Goal: Task Accomplishment & Management: Manage account settings

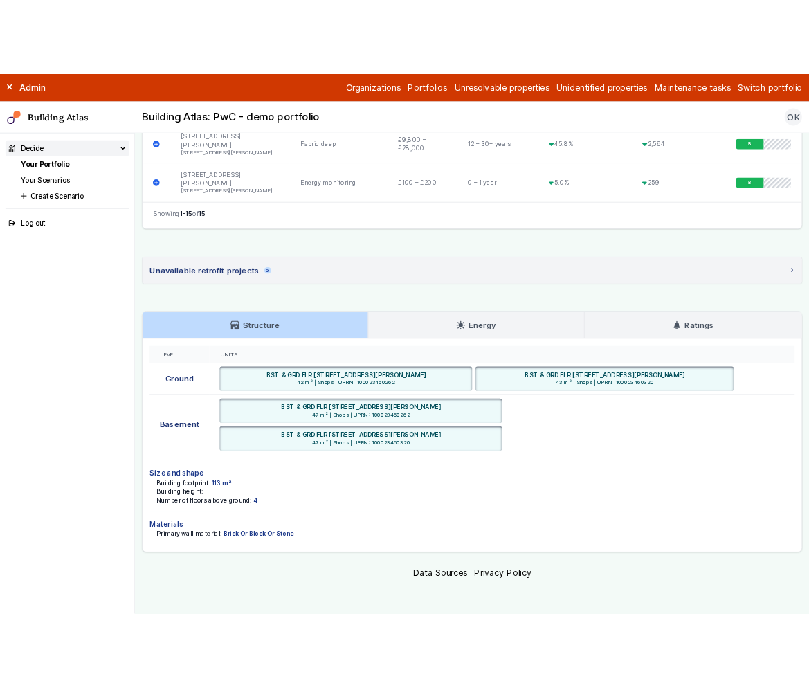
scroll to position [1522, 0]
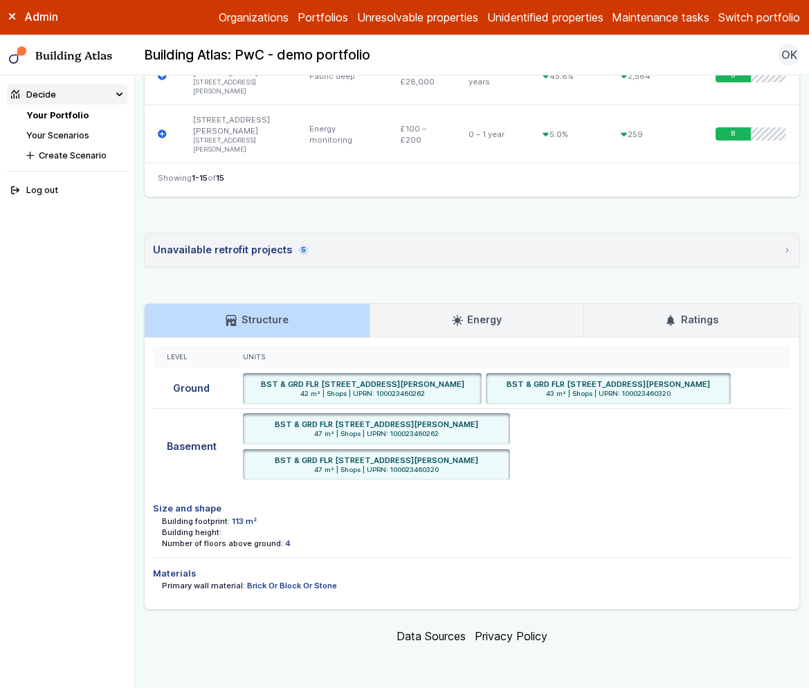
click at [728, 15] on button "Switch portfolio" at bounding box center [760, 17] width 82 height 17
click at [0, 0] on button "GP surgeries" at bounding box center [0, 0] width 0 height 0
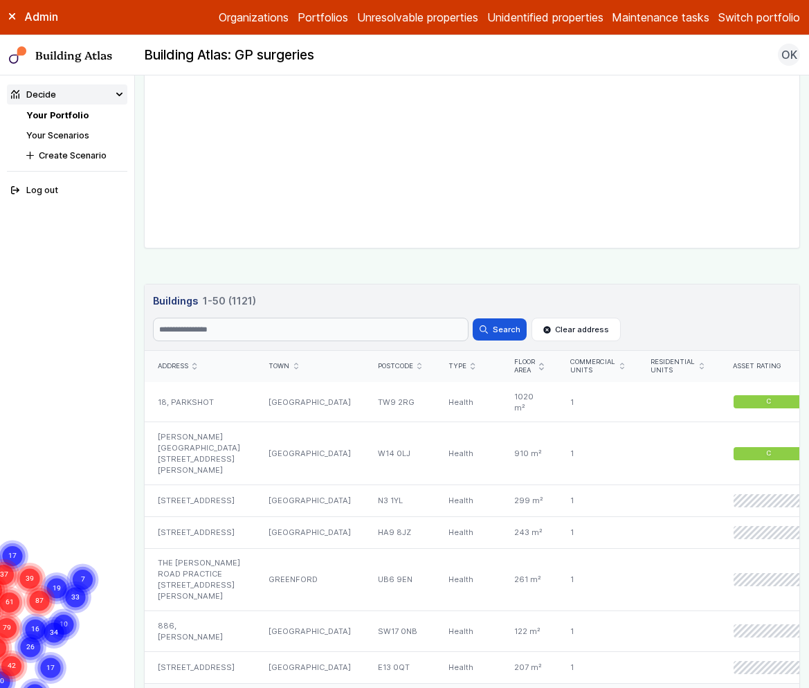
scroll to position [771, 0]
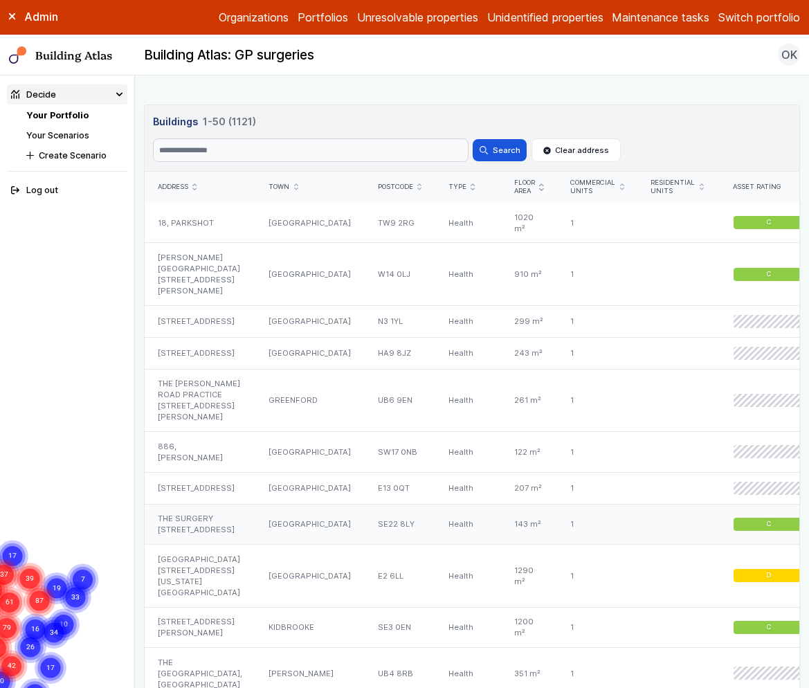
click at [197, 538] on div "THE SURGERY 306, LORDSHIP LANE" at bounding box center [200, 524] width 111 height 41
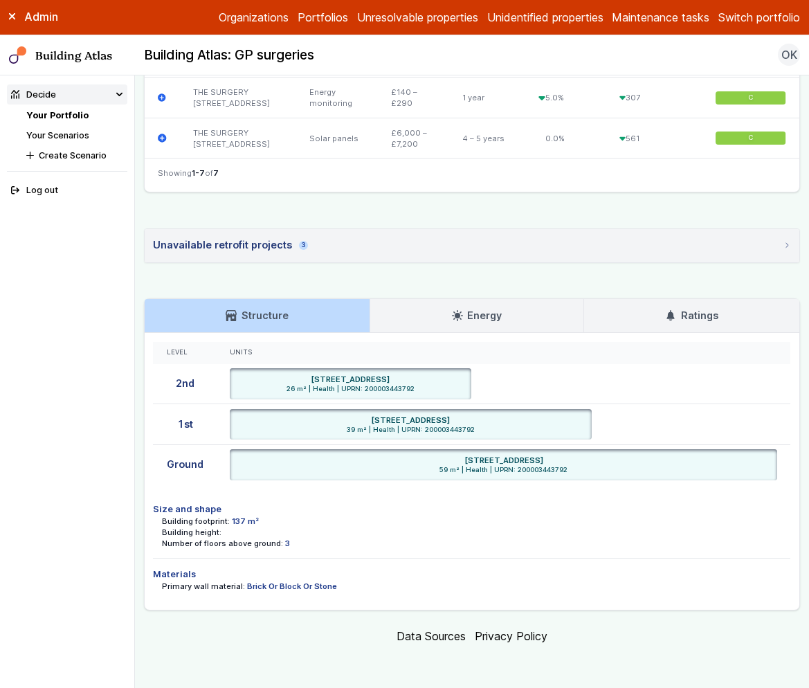
scroll to position [755, 0]
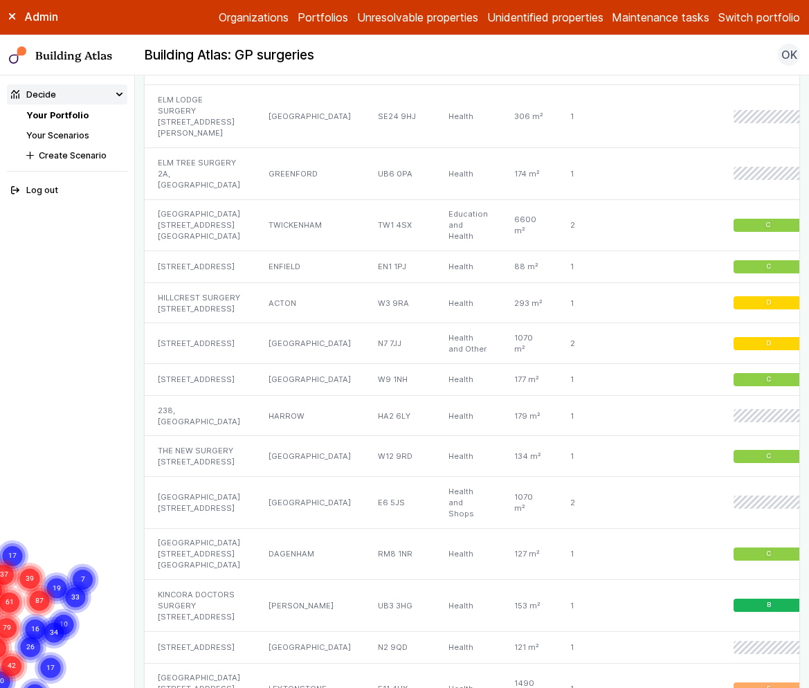
scroll to position [2574, 0]
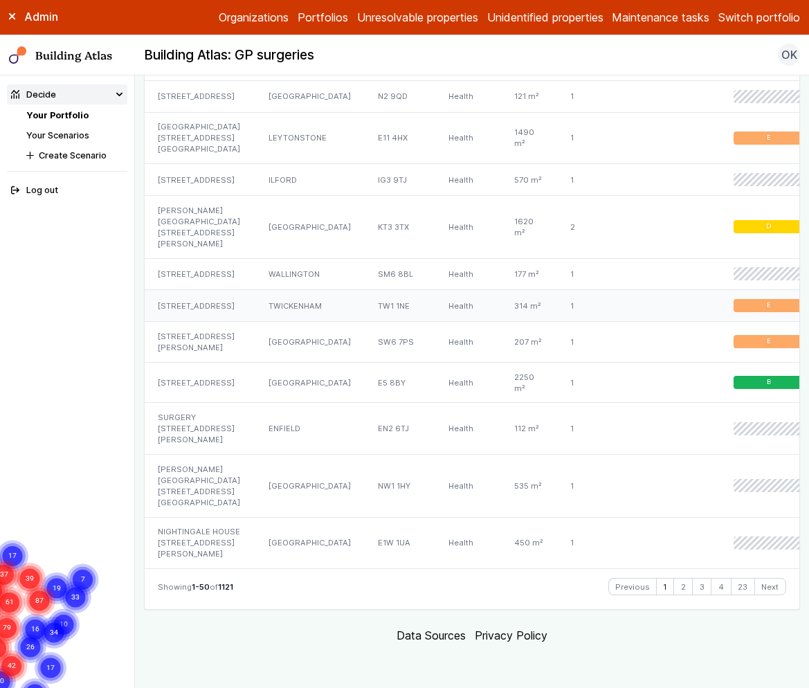
click at [237, 322] on div "237, ST MARGARETS ROAD" at bounding box center [200, 306] width 111 height 32
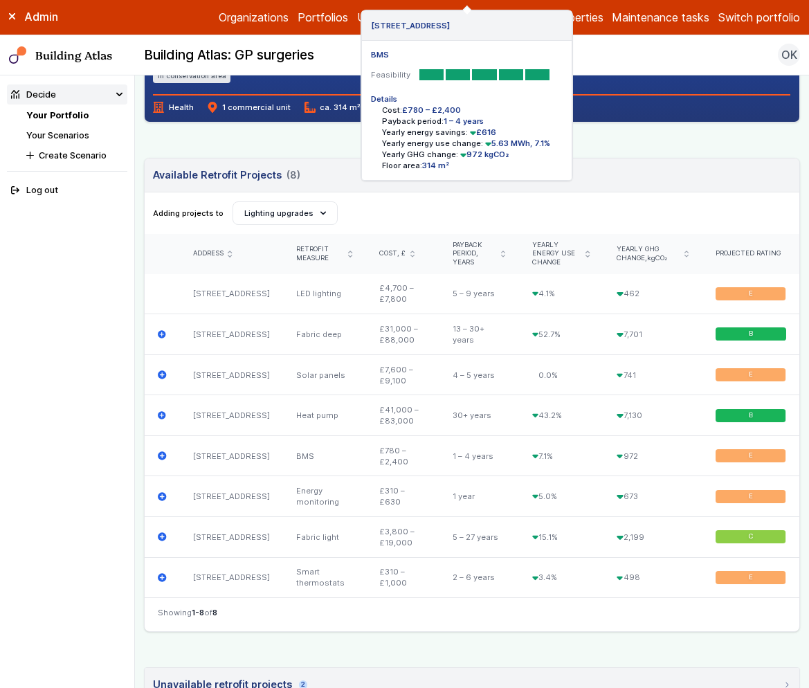
scroll to position [900, 0]
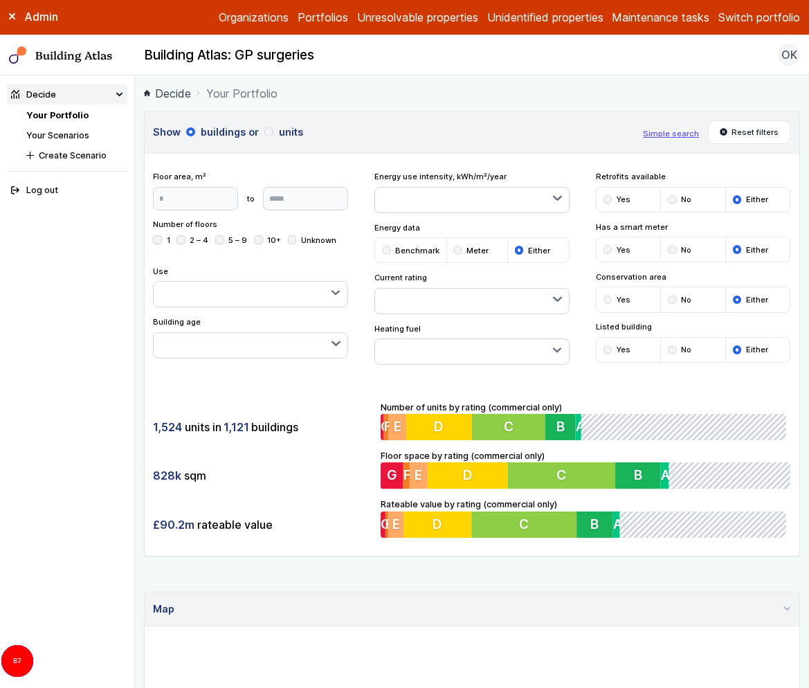
click at [752, 23] on button "Switch portfolio" at bounding box center [760, 17] width 82 height 17
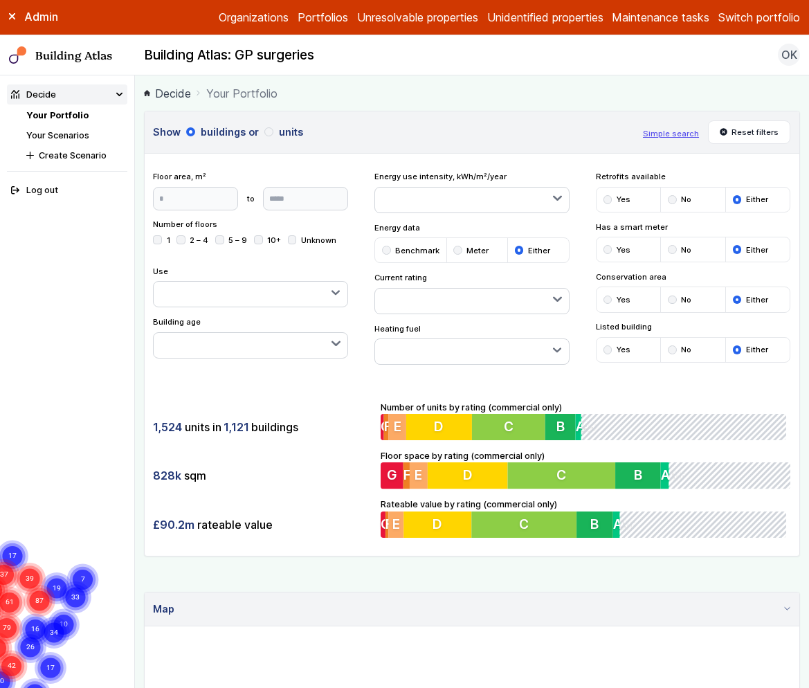
scroll to position [651, 0]
click at [0, 0] on button "[GEOGRAPHIC_DATA]" at bounding box center [0, 0] width 0 height 0
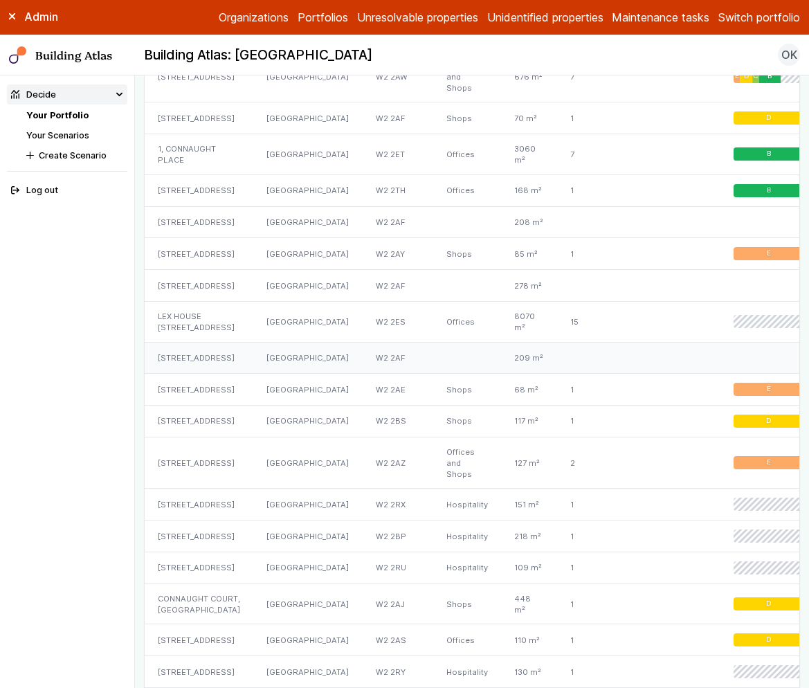
scroll to position [1935, 0]
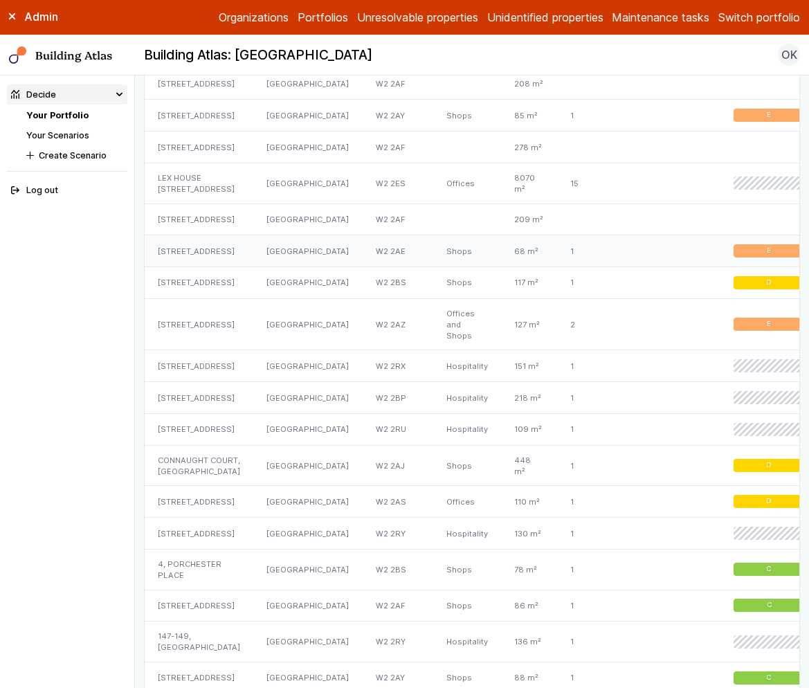
click at [206, 267] on div "65, CONNAUGHT STREET" at bounding box center [199, 251] width 109 height 32
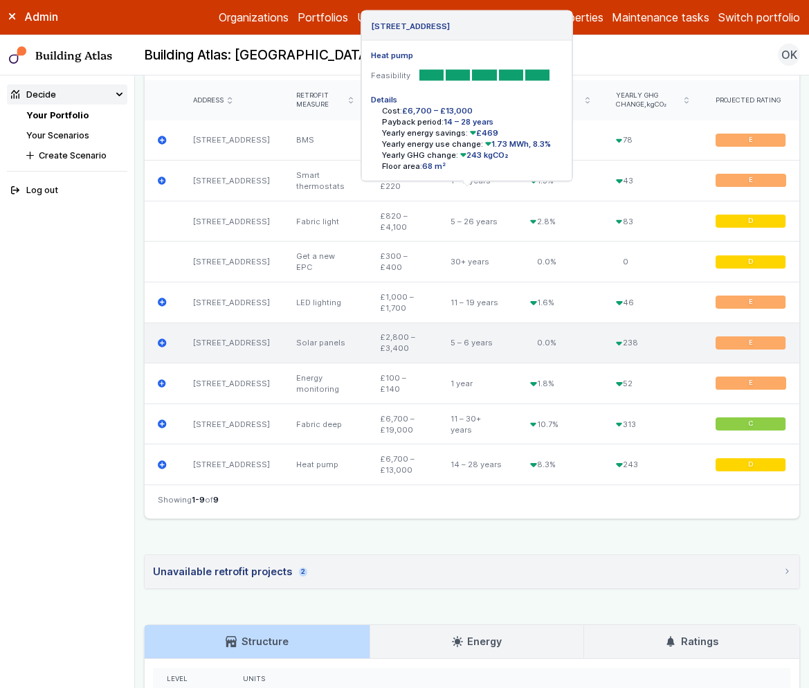
scroll to position [948, 0]
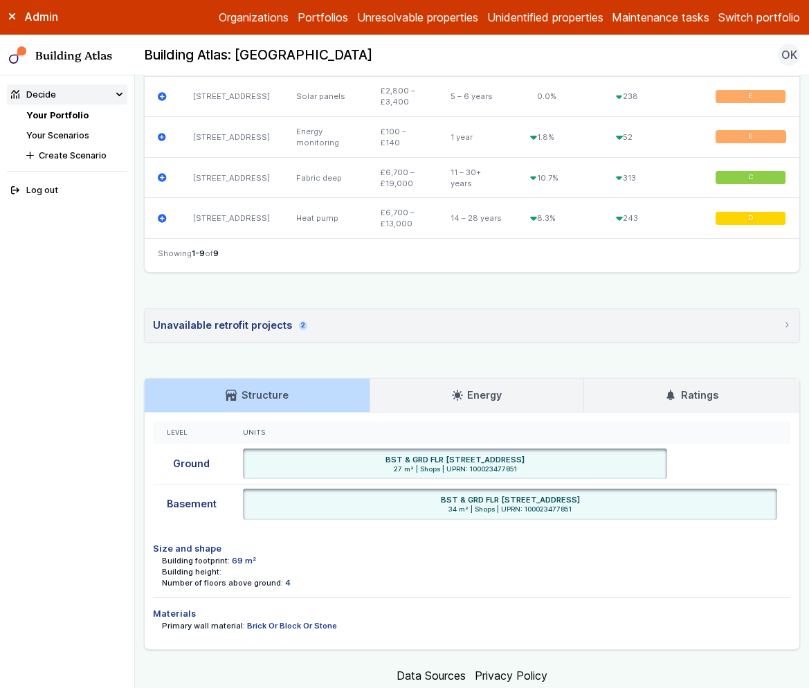
click at [0, 0] on link "Building Atlas" at bounding box center [0, 0] width 0 height 0
click at [50, 111] on link "Your Portfolio" at bounding box center [57, 115] width 62 height 10
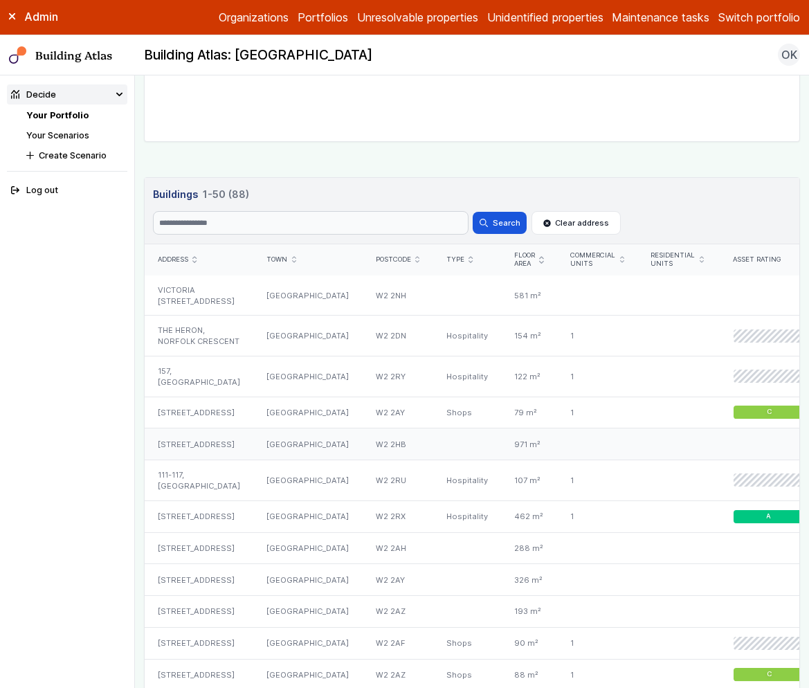
scroll to position [701, 0]
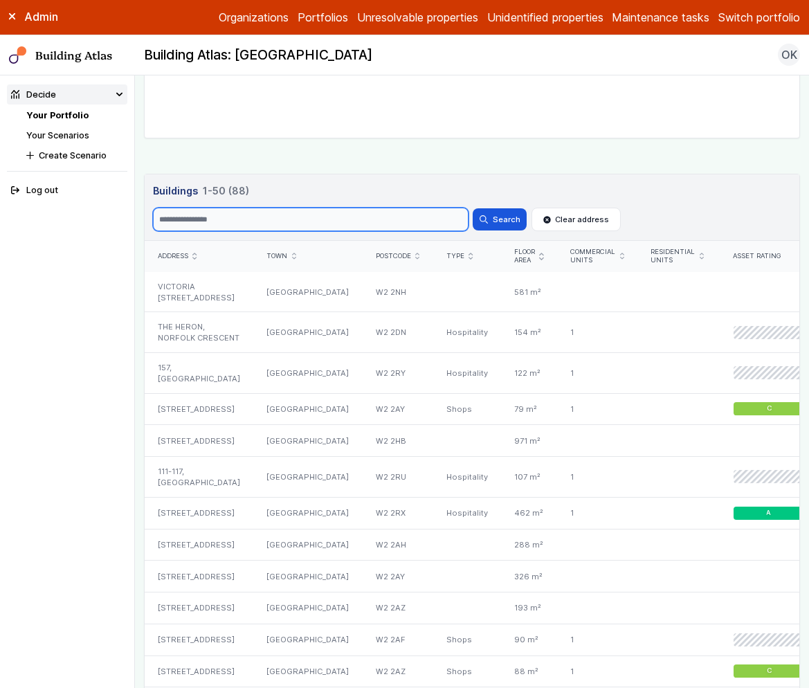
click at [218, 213] on input "Search" at bounding box center [310, 220] width 315 height 24
type input "***"
click at [473, 208] on button "Search" at bounding box center [500, 219] width 54 height 22
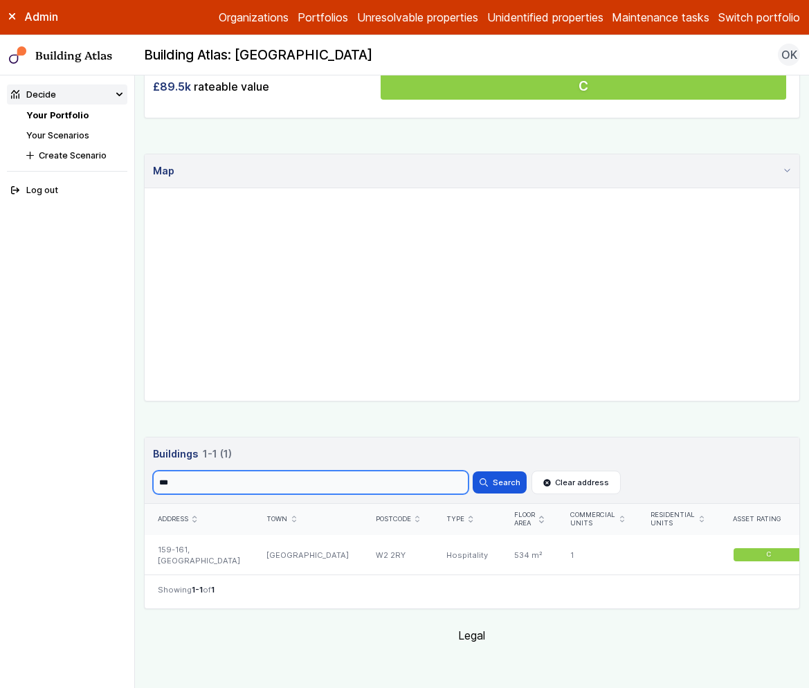
scroll to position [438, 0]
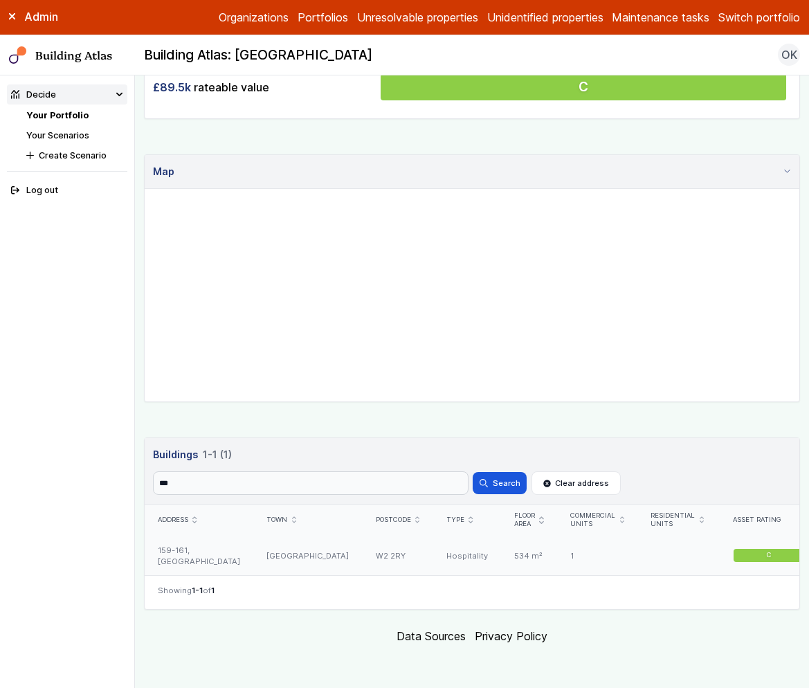
click at [219, 552] on div "159-161, [GEOGRAPHIC_DATA]" at bounding box center [199, 556] width 109 height 40
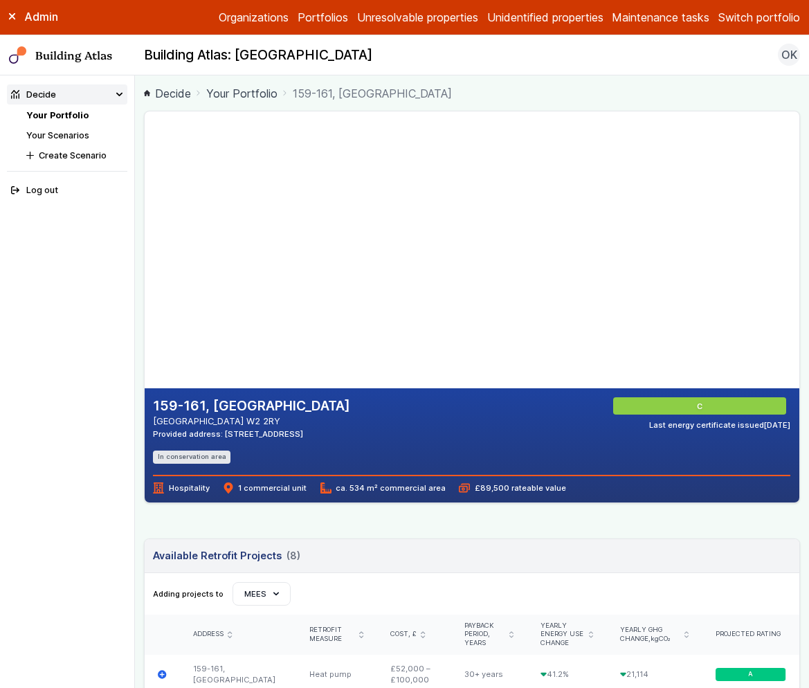
drag, startPoint x: 331, startPoint y: 264, endPoint x: 363, endPoint y: 284, distance: 37.3
click at [145, 284] on gmp-map-3d at bounding box center [145, 249] width 0 height 277
drag, startPoint x: 408, startPoint y: 260, endPoint x: 220, endPoint y: 257, distance: 187.7
click at [145, 255] on gmp-map-3d at bounding box center [145, 249] width 0 height 277
drag, startPoint x: 154, startPoint y: 402, endPoint x: 207, endPoint y: 405, distance: 53.4
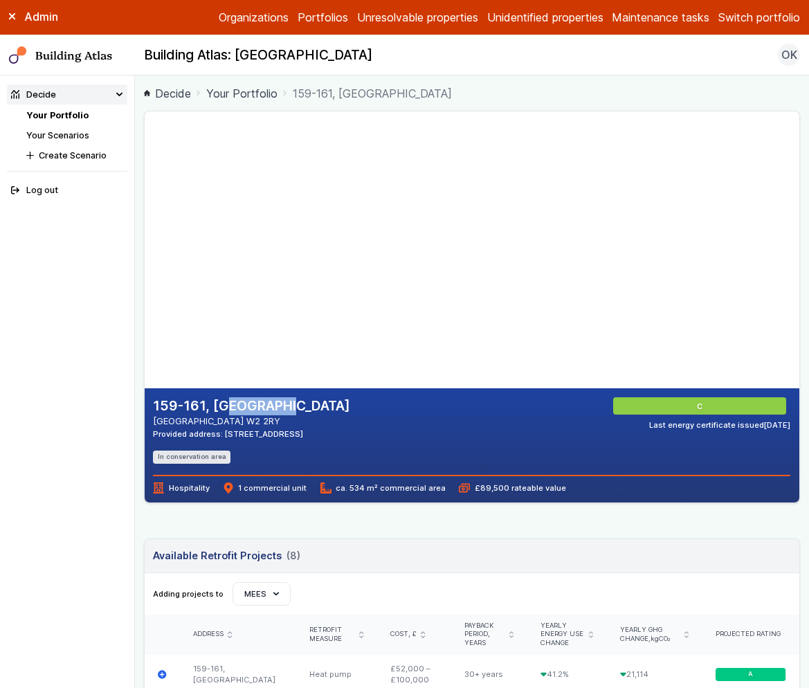
click at [207, 405] on h2 "159-161, [GEOGRAPHIC_DATA]" at bounding box center [251, 406] width 197 height 18
click at [203, 401] on h2 "159-161, SUSSEX GARDENS" at bounding box center [251, 406] width 197 height 18
drag, startPoint x: 204, startPoint y: 404, endPoint x: 128, endPoint y: 401, distance: 75.5
click at [128, 401] on body "Admin Organizations Portfolios Unresolvable properties Unidentified properties …" at bounding box center [404, 344] width 809 height 688
click at [318, 15] on link "Portfolios" at bounding box center [323, 17] width 51 height 17
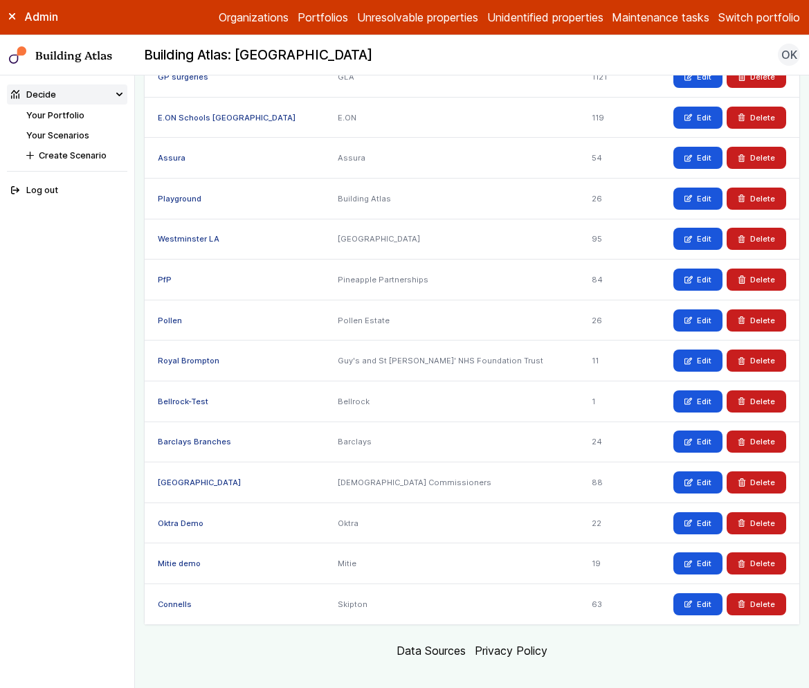
scroll to position [659, 0]
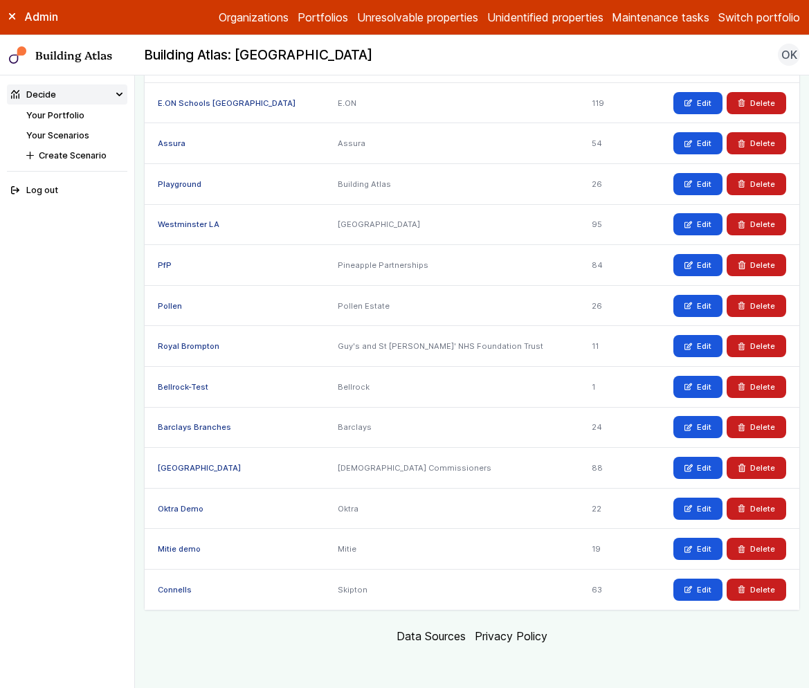
click at [160, 466] on link "[GEOGRAPHIC_DATA]" at bounding box center [199, 468] width 83 height 10
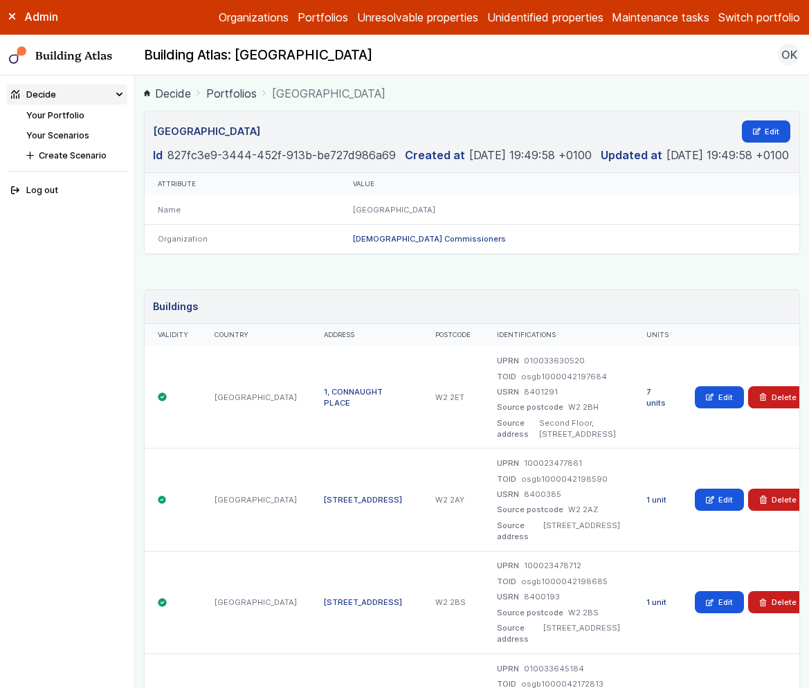
scroll to position [2713, 0]
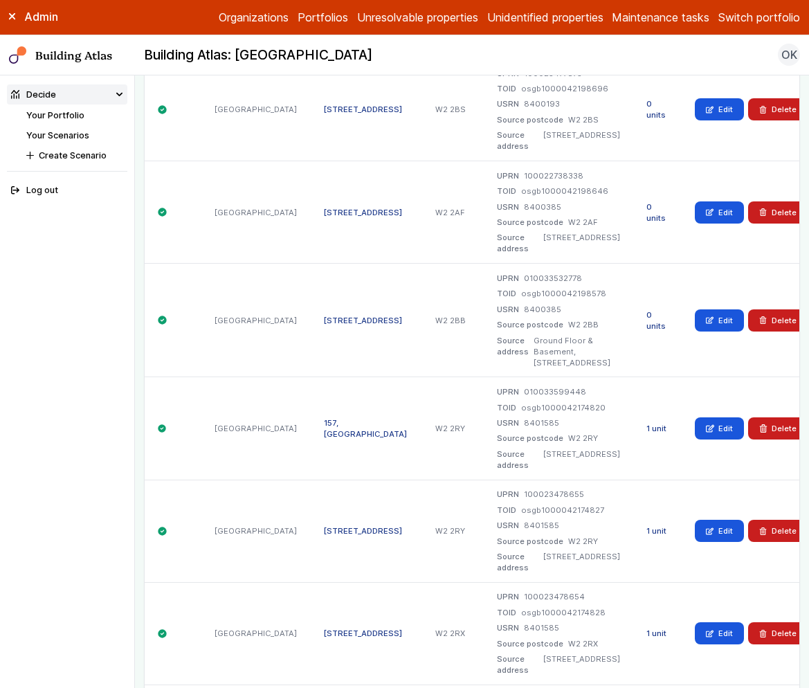
click at [310, 404] on div "157, SUSSEX GARDENS" at bounding box center [365, 428] width 111 height 102
click at [324, 418] on link "157, SUSSEX GARDENS" at bounding box center [365, 428] width 83 height 21
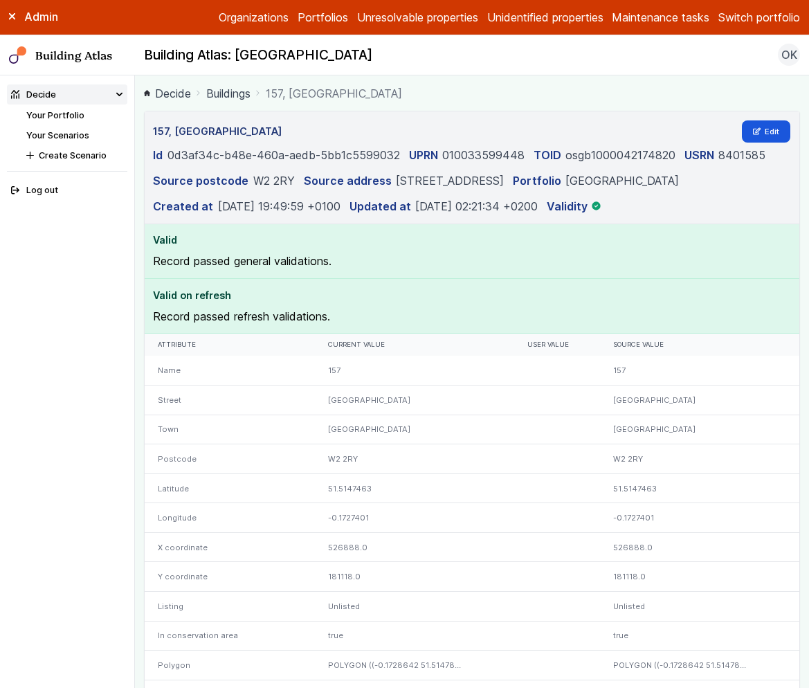
click at [242, 98] on link "Buildings" at bounding box center [228, 93] width 44 height 17
click at [234, 96] on link "Buildings" at bounding box center [228, 93] width 44 height 17
click at [310, 17] on link "Portfolios" at bounding box center [323, 17] width 51 height 17
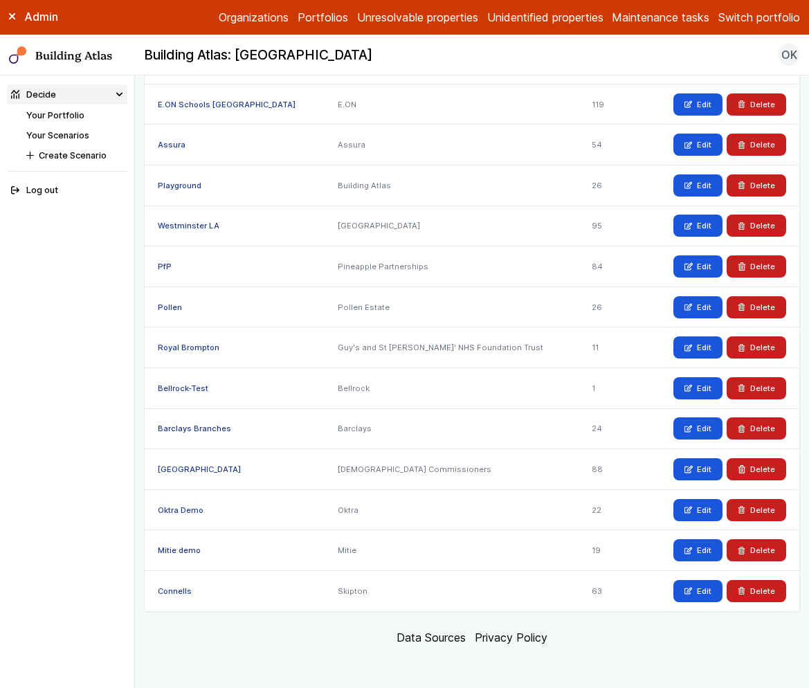
scroll to position [659, 0]
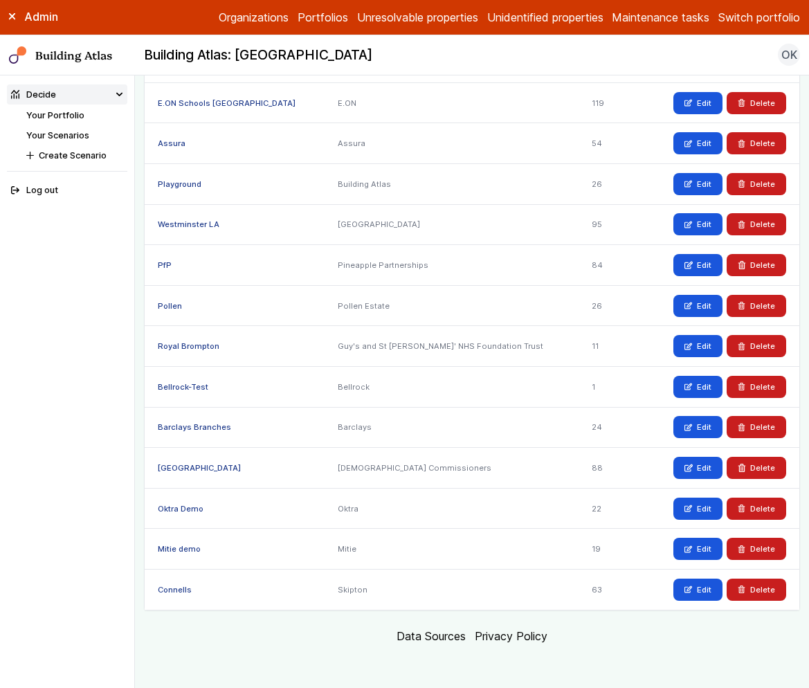
click at [171, 464] on link "[GEOGRAPHIC_DATA]" at bounding box center [199, 468] width 83 height 10
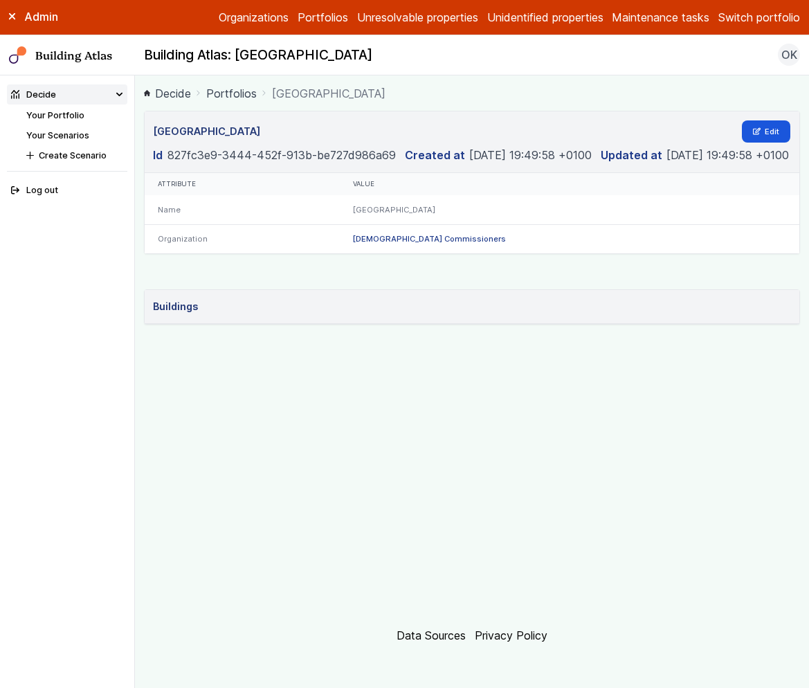
click at [466, 290] on div "Hyde Park Edit Id 827fc3e9-3444-452f-913b-be727d986a69 Created at 2025-01-30 19…" at bounding box center [472, 360] width 657 height 498
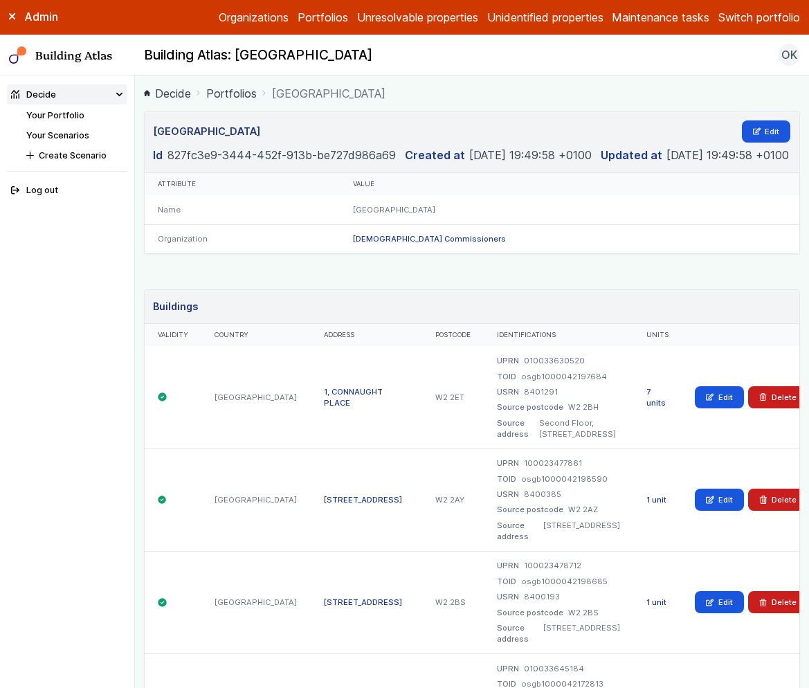
scroll to position [8356, 0]
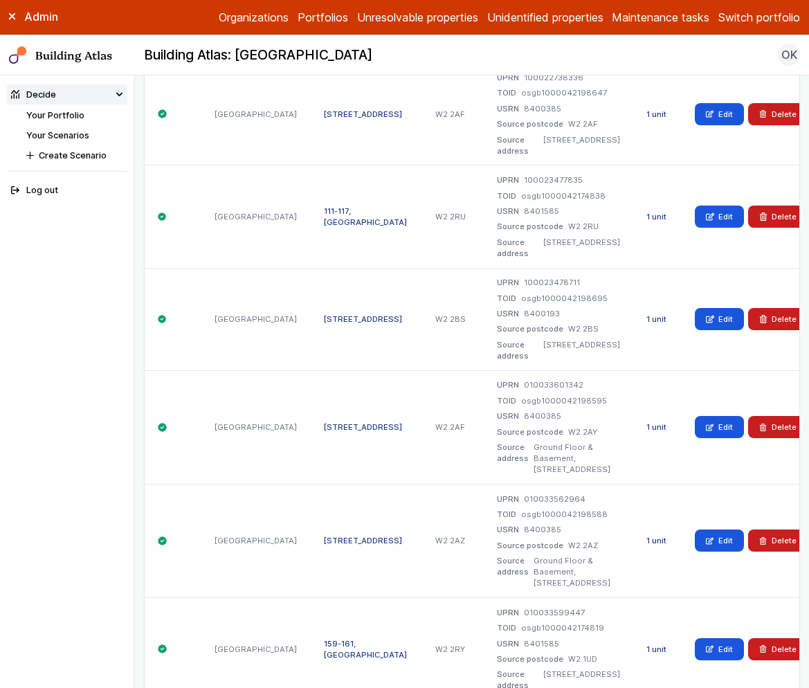
click at [683, 597] on div "Edit Delete" at bounding box center [751, 648] width 139 height 102
click at [695, 638] on link "Edit" at bounding box center [719, 649] width 49 height 22
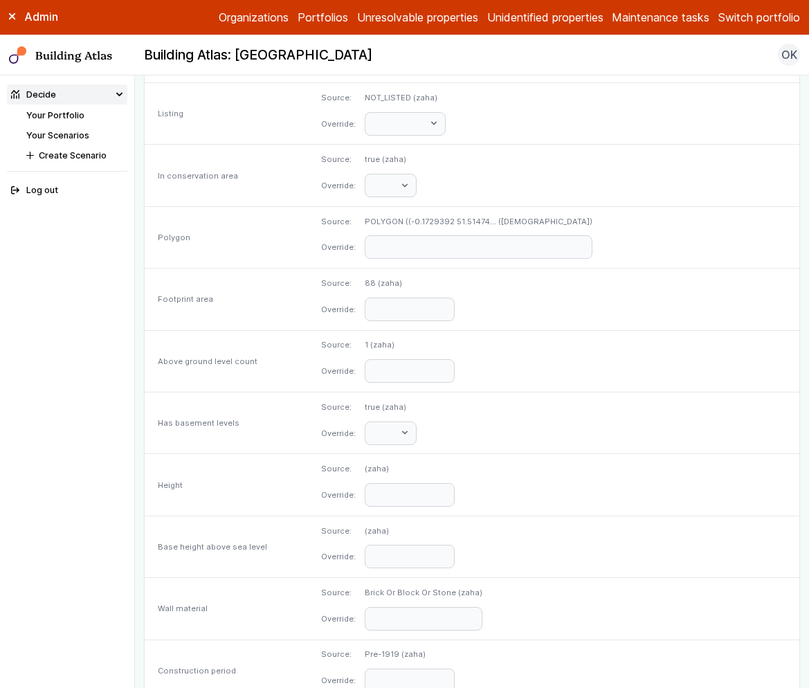
scroll to position [710, 0]
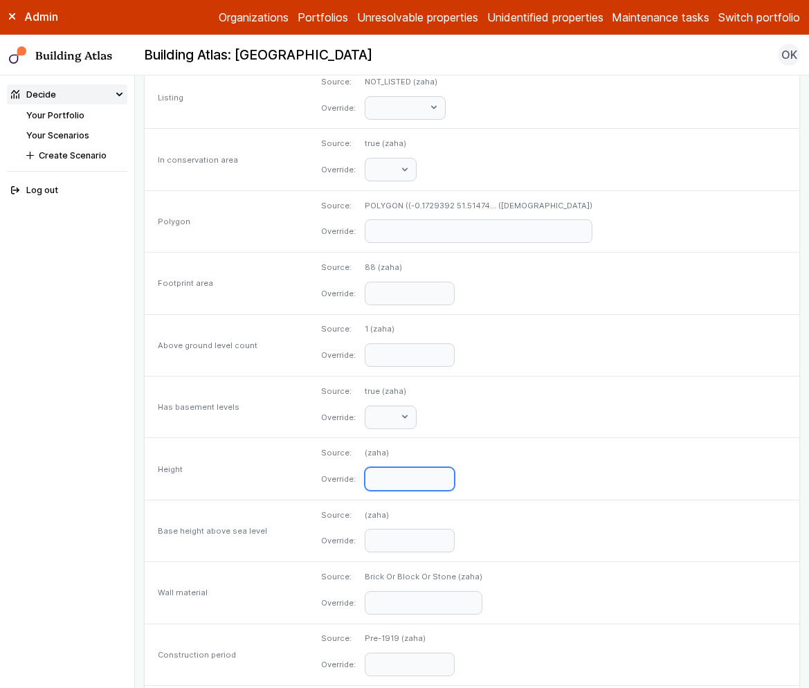
click at [455, 487] on input "number" at bounding box center [410, 479] width 90 height 24
type input "**"
type input "****"
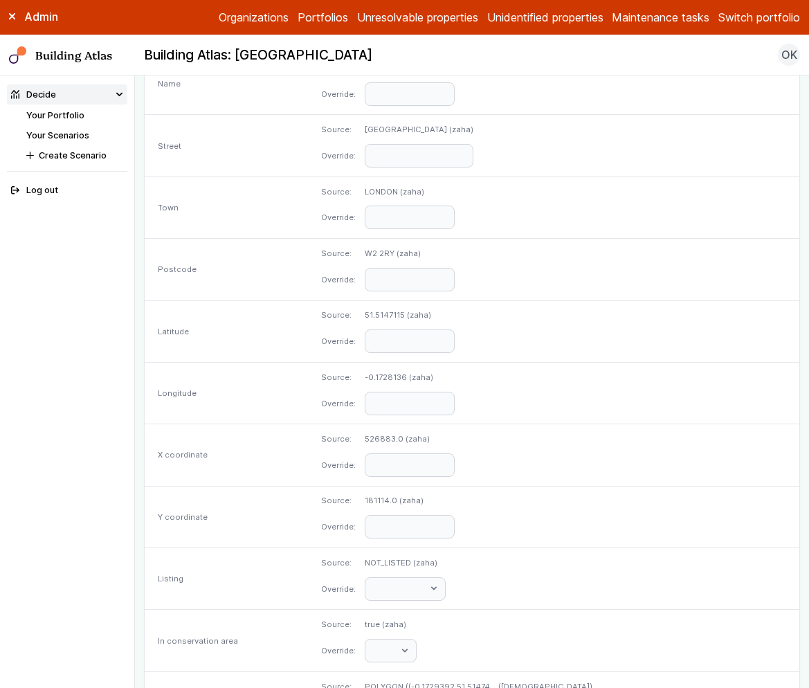
scroll to position [0, 0]
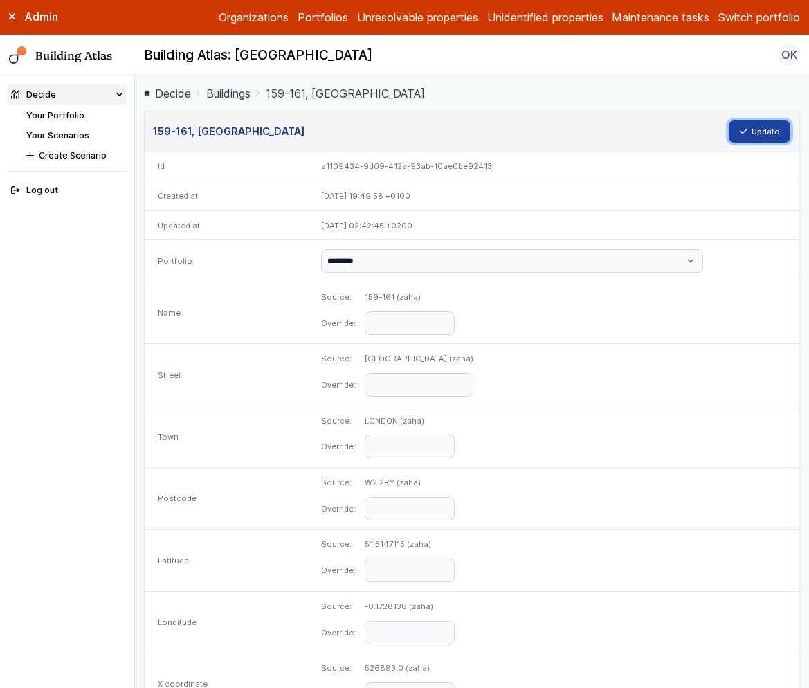
click at [742, 129] on button "Update" at bounding box center [760, 131] width 62 height 22
click at [750, 127] on button "Update" at bounding box center [760, 131] width 62 height 22
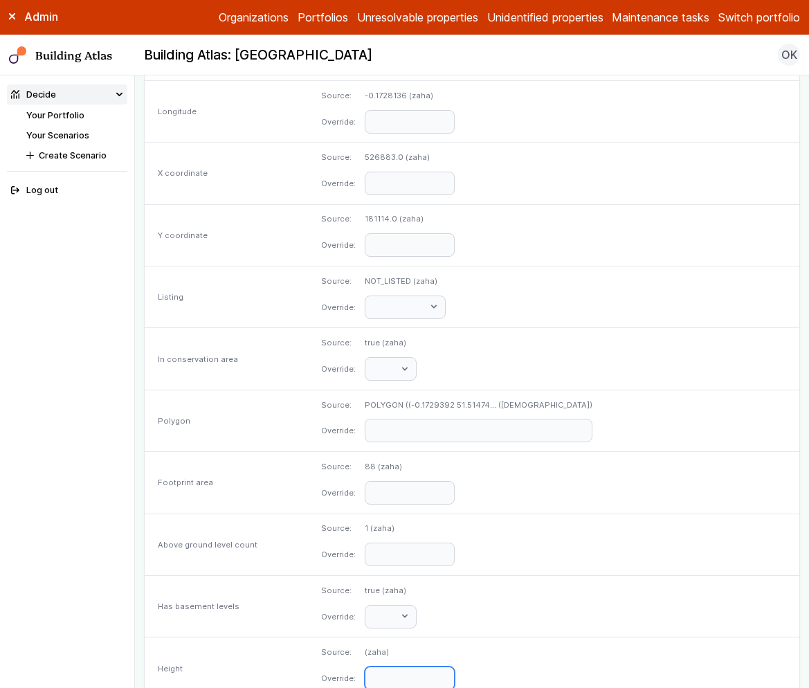
scroll to position [528, 0]
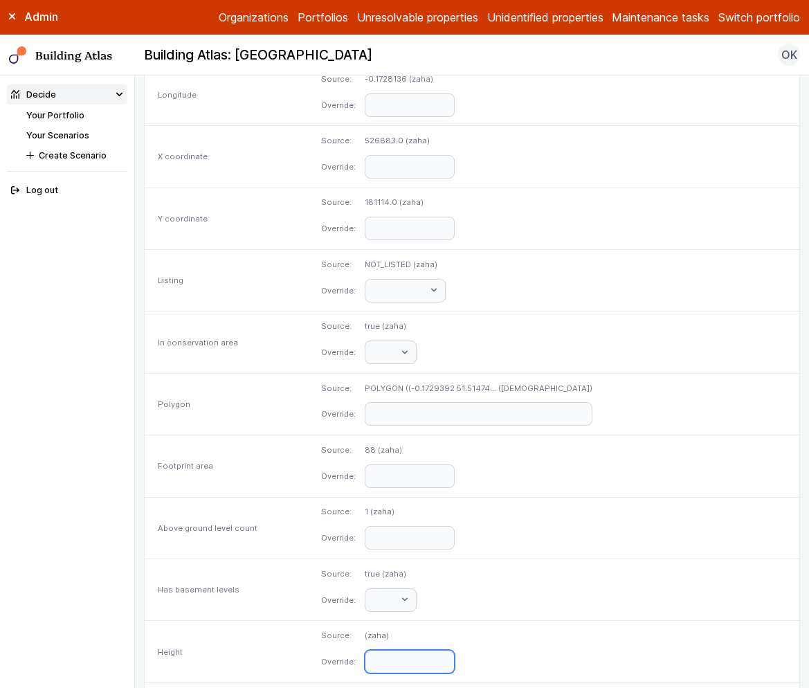
click at [455, 661] on input "*****" at bounding box center [410, 662] width 90 height 24
type input "****"
click at [455, 658] on input "**" at bounding box center [410, 662] width 90 height 24
click at [455, 666] on input "**" at bounding box center [410, 662] width 90 height 24
type input "**"
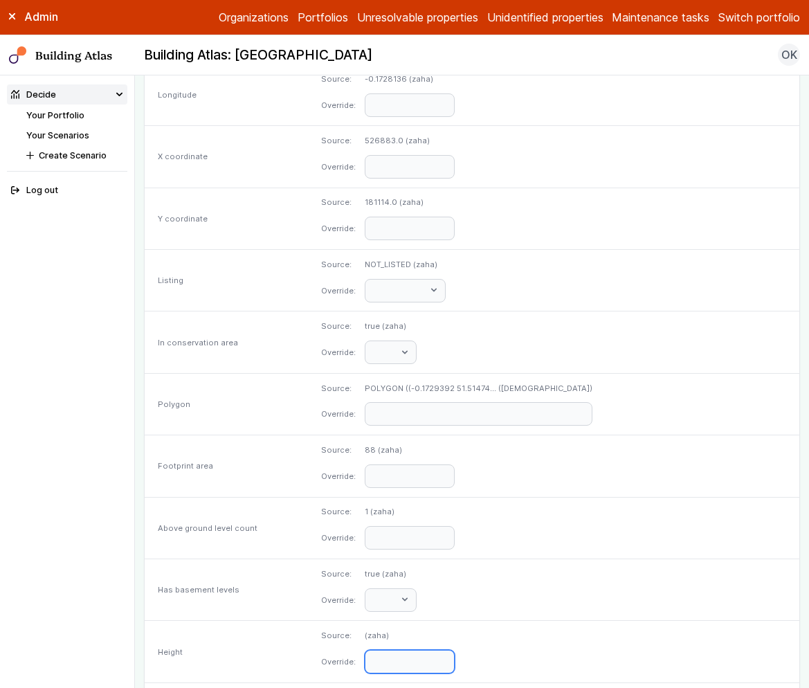
click at [455, 666] on input "**" at bounding box center [410, 662] width 90 height 24
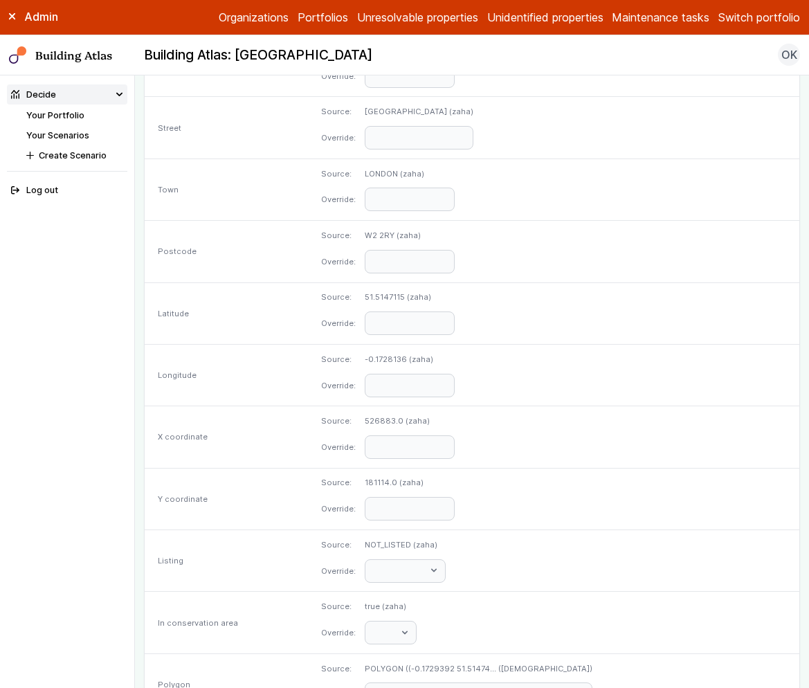
scroll to position [0, 0]
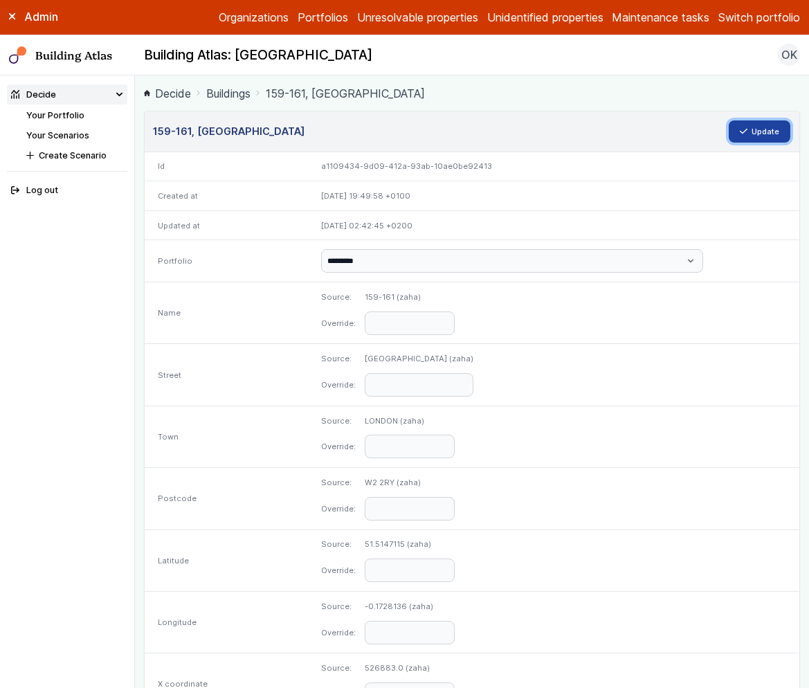
click at [737, 134] on button "Update" at bounding box center [760, 131] width 62 height 22
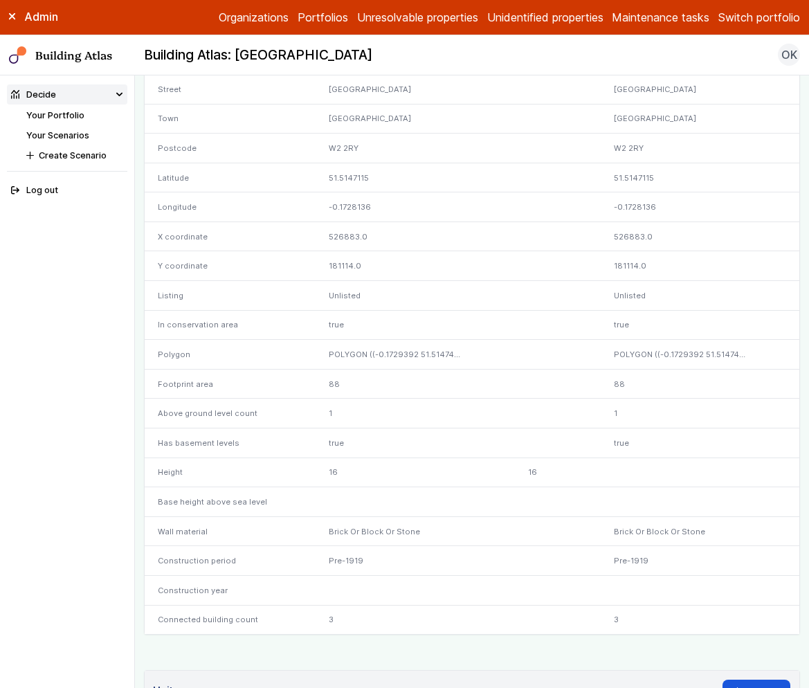
scroll to position [365, 0]
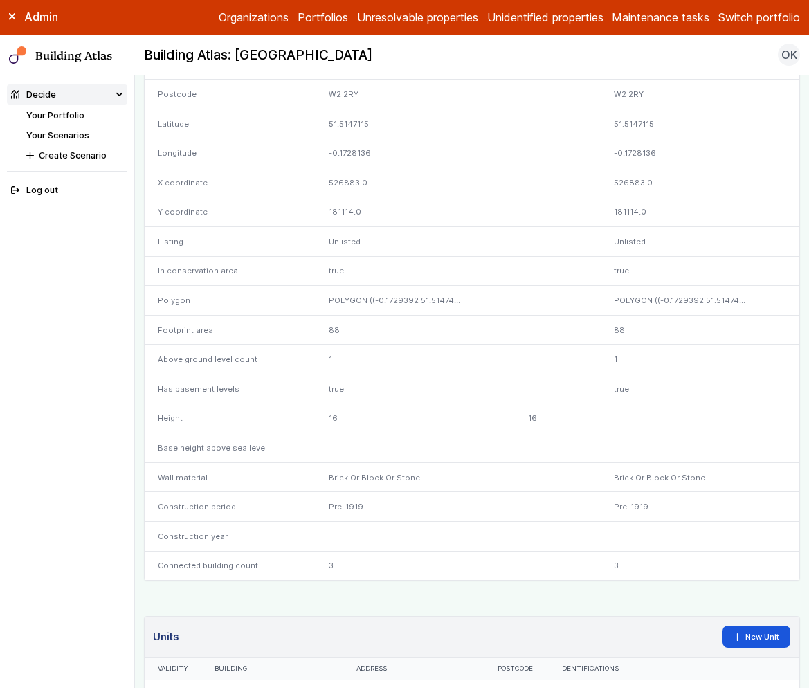
click at [64, 116] on link "Your Portfolio" at bounding box center [55, 115] width 58 height 10
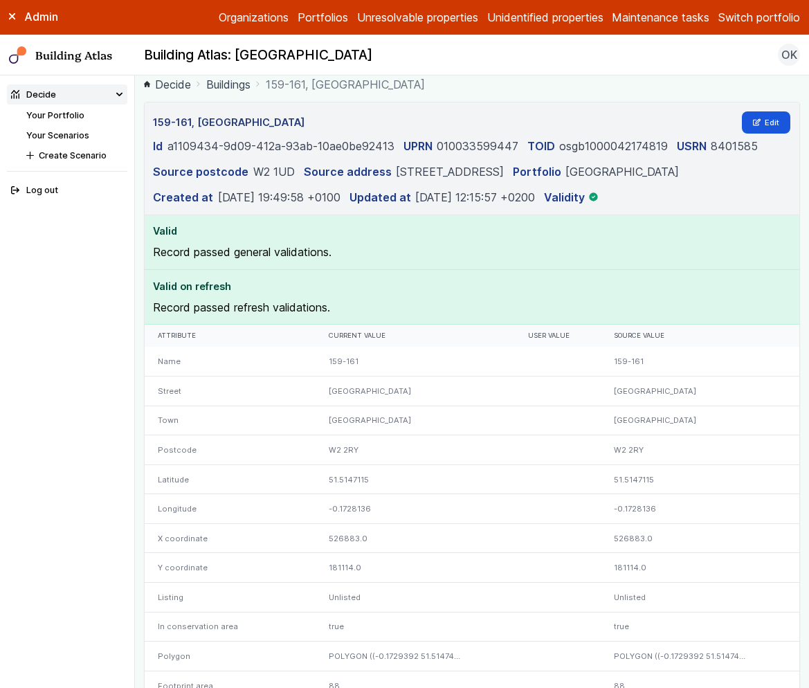
scroll to position [0, 0]
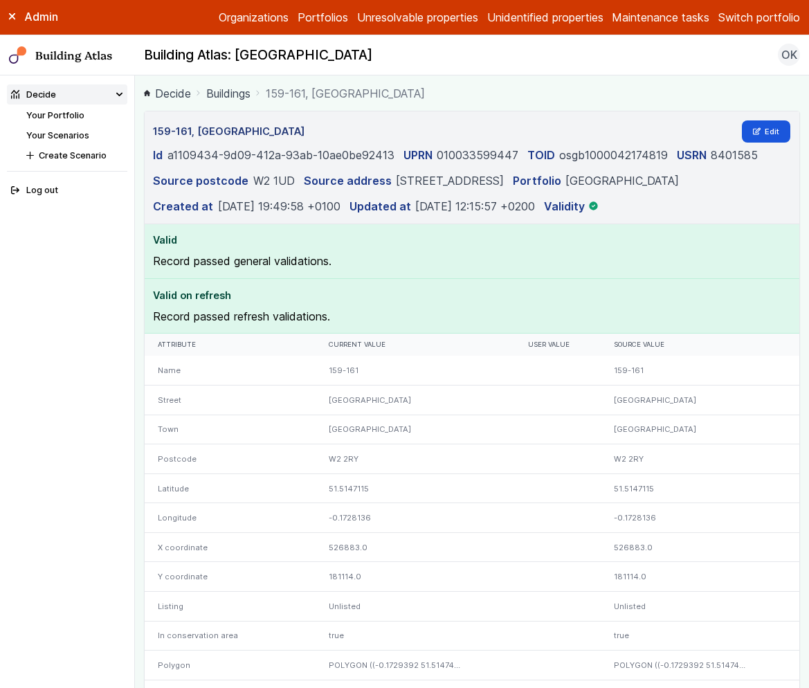
click at [753, 118] on header "159-161, SUSSEX GARDENS Edit Id a1109434-9d09-412a-93ab-10ae0be92413 UPRN 01003…" at bounding box center [473, 167] width 656 height 113
click at [757, 127] on link "Edit" at bounding box center [766, 131] width 49 height 22
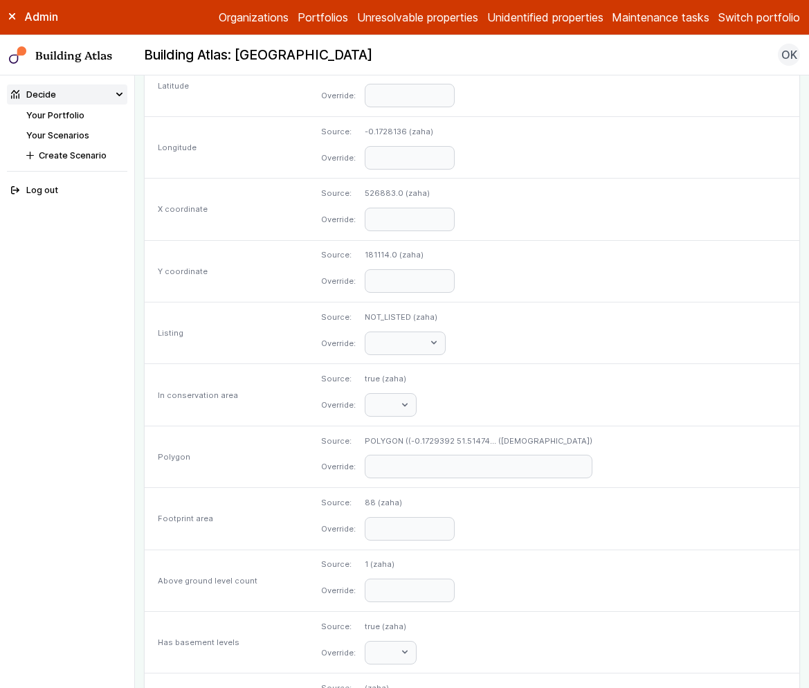
scroll to position [584, 0]
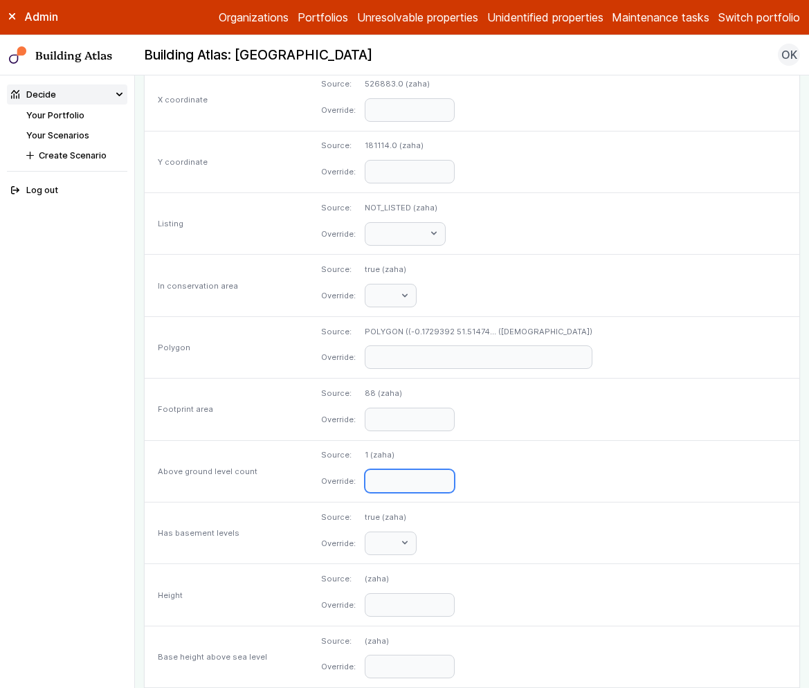
click at [455, 476] on input "number" at bounding box center [410, 481] width 90 height 24
click at [616, 532] on dl "Source: true (zaha) Override: **** *****" at bounding box center [553, 534] width 465 height 44
click at [455, 604] on input "**" at bounding box center [410, 605] width 90 height 24
type input "**"
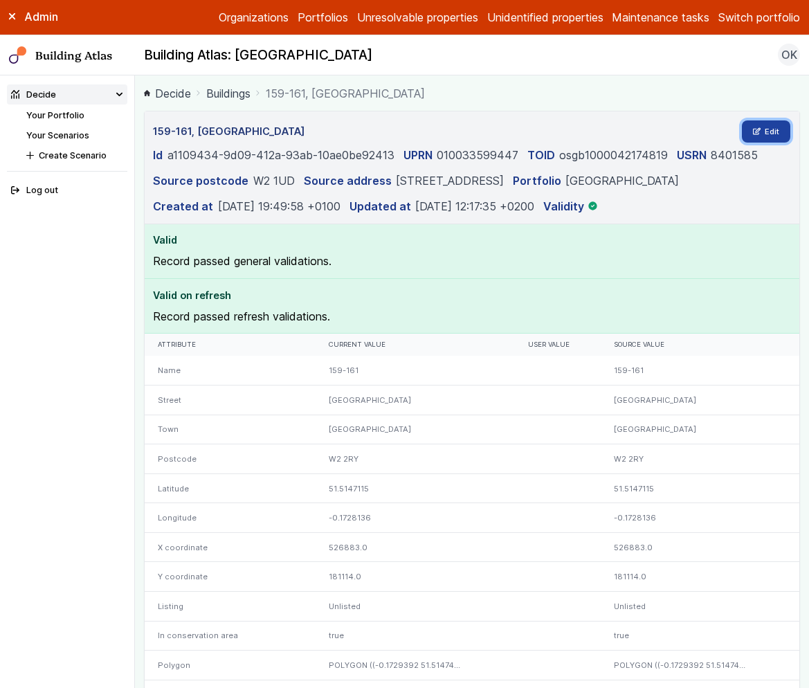
click at [759, 120] on link "Edit" at bounding box center [766, 131] width 49 height 22
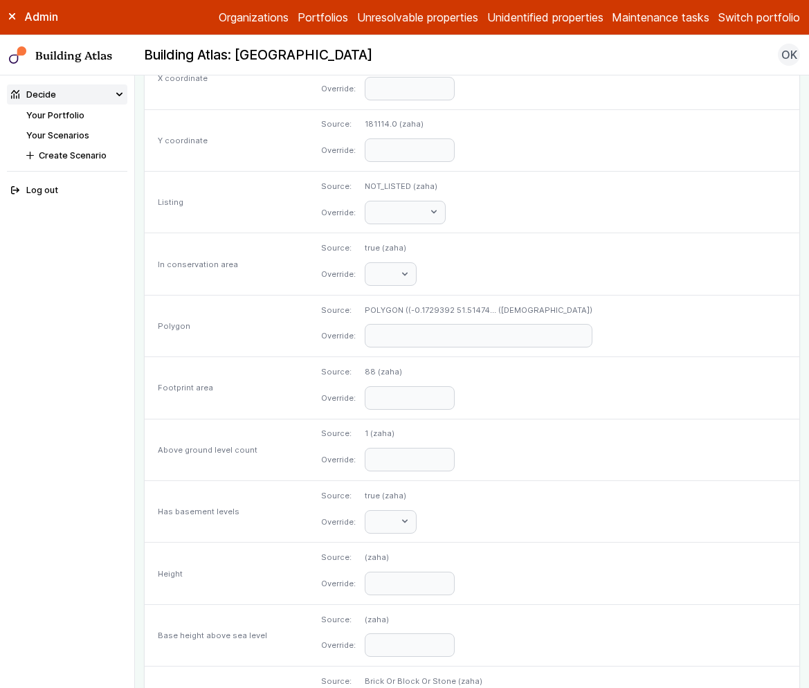
scroll to position [730, 0]
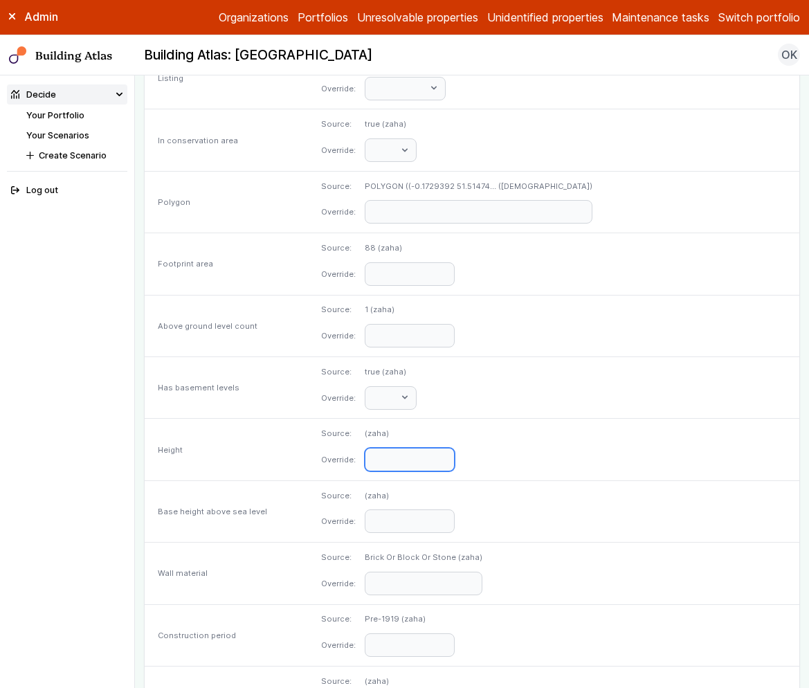
click at [455, 461] on input "**" at bounding box center [410, 460] width 90 height 24
type input "**"
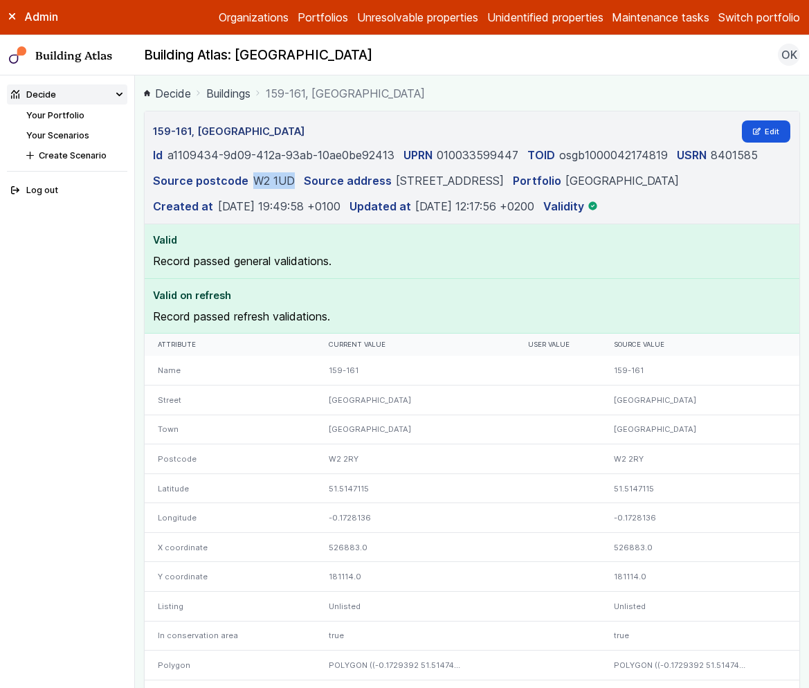
drag, startPoint x: 291, startPoint y: 179, endPoint x: 249, endPoint y: 177, distance: 42.3
click at [249, 177] on dl "Id a1109434-9d09-412a-93ab-10ae0be92413 UPRN 010033599447 TOID osgb100004217481…" at bounding box center [472, 181] width 638 height 68
copy dd "W2 1UD"
drag, startPoint x: 386, startPoint y: 181, endPoint x: 492, endPoint y: 182, distance: 105.2
click at [492, 182] on div "Source address 159 Sussex Gardens, London" at bounding box center [404, 180] width 200 height 17
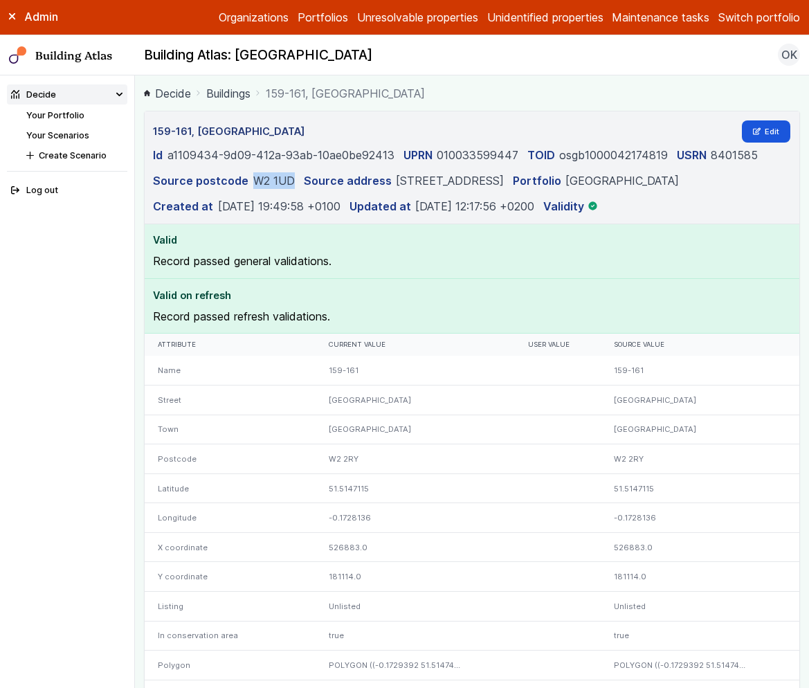
copy dd "159 Sussex Gardens"
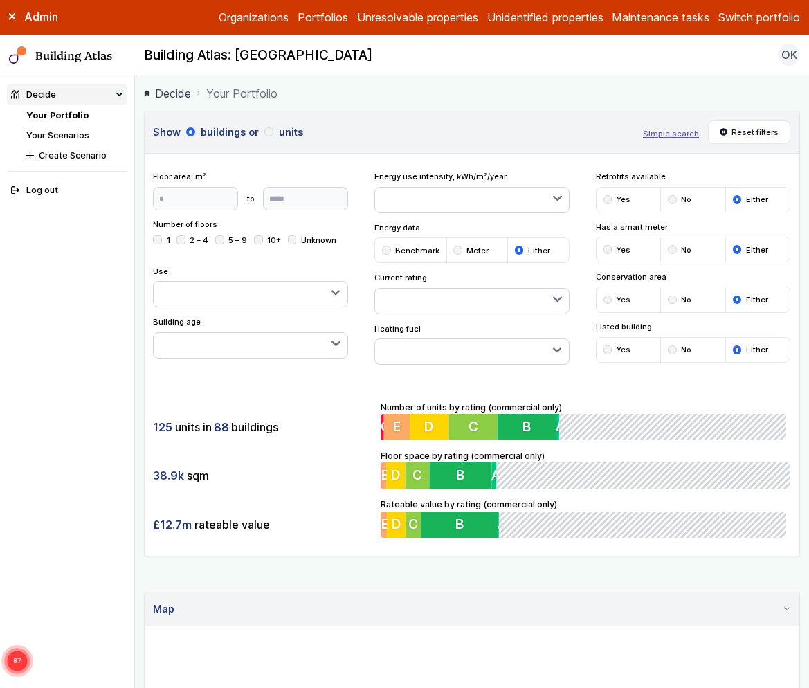
click at [390, 133] on h3 "Show buildings or units" at bounding box center [393, 132] width 481 height 15
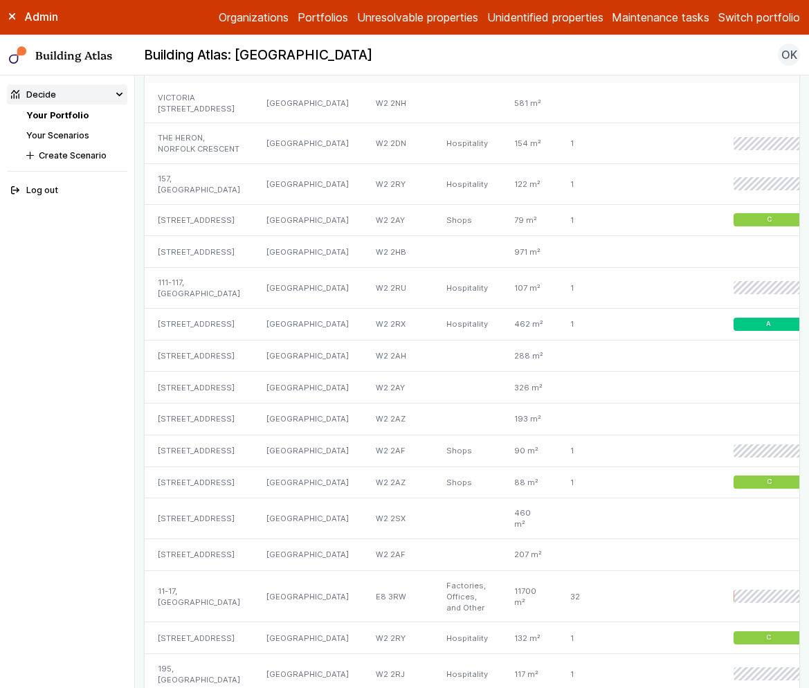
scroll to position [483, 0]
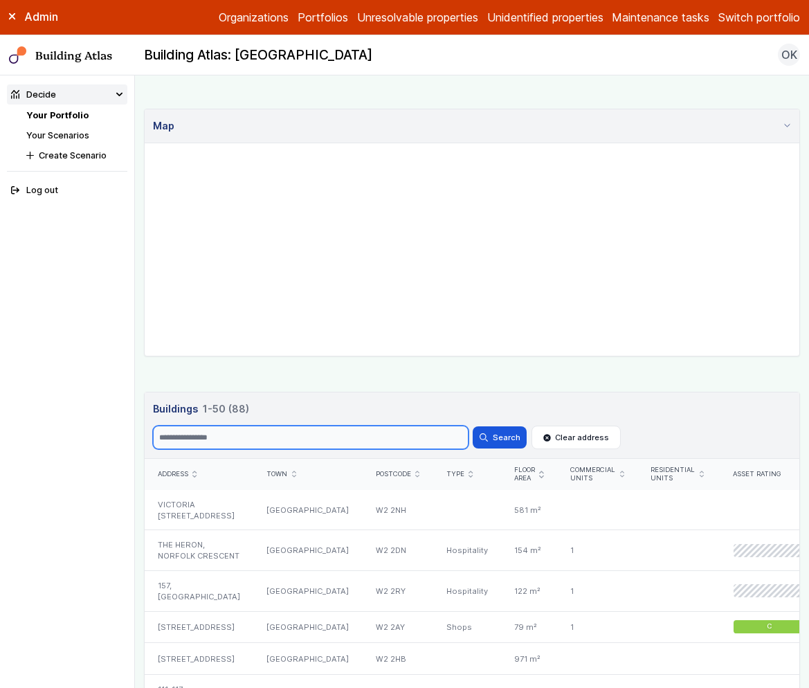
click at [237, 433] on input "Search" at bounding box center [310, 438] width 315 height 24
type input "***"
click at [473, 426] on button "Search" at bounding box center [500, 437] width 54 height 22
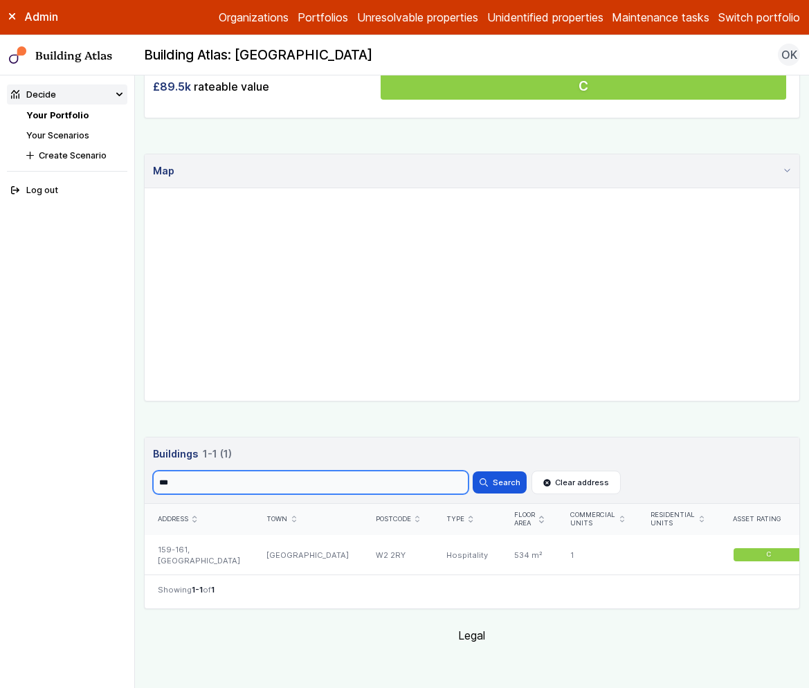
scroll to position [438, 0]
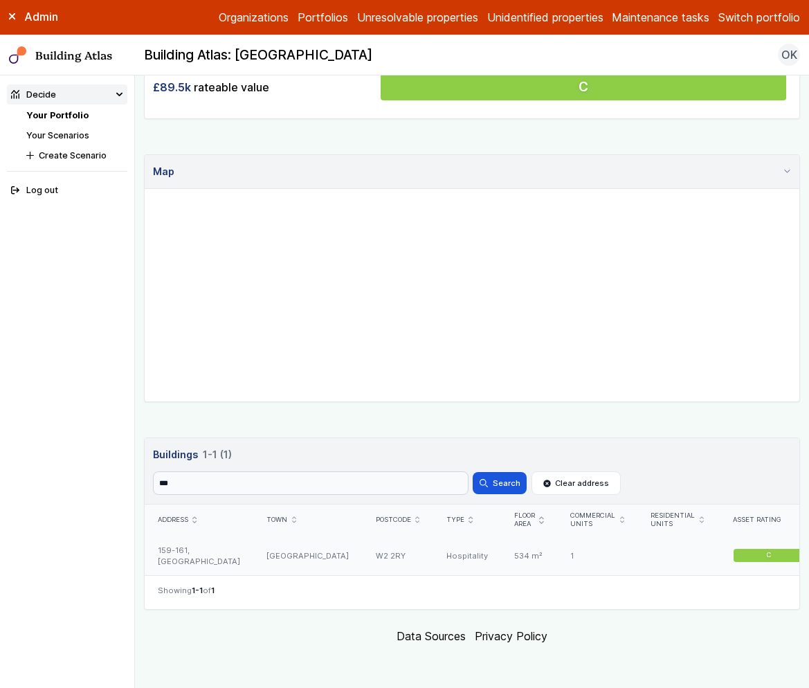
click at [197, 552] on div "159-161, [GEOGRAPHIC_DATA]" at bounding box center [199, 556] width 109 height 40
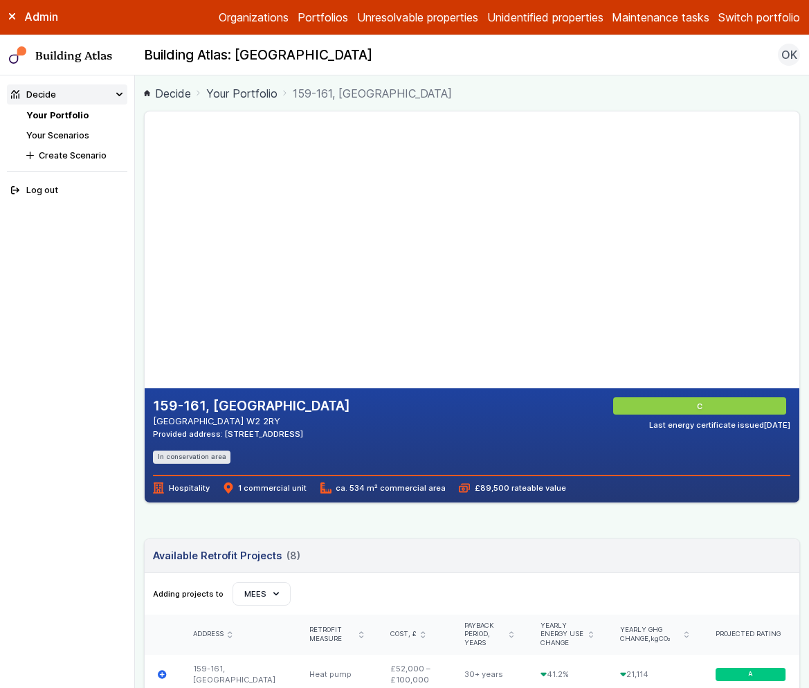
click at [145, 263] on gmp-map-3d at bounding box center [145, 249] width 0 height 277
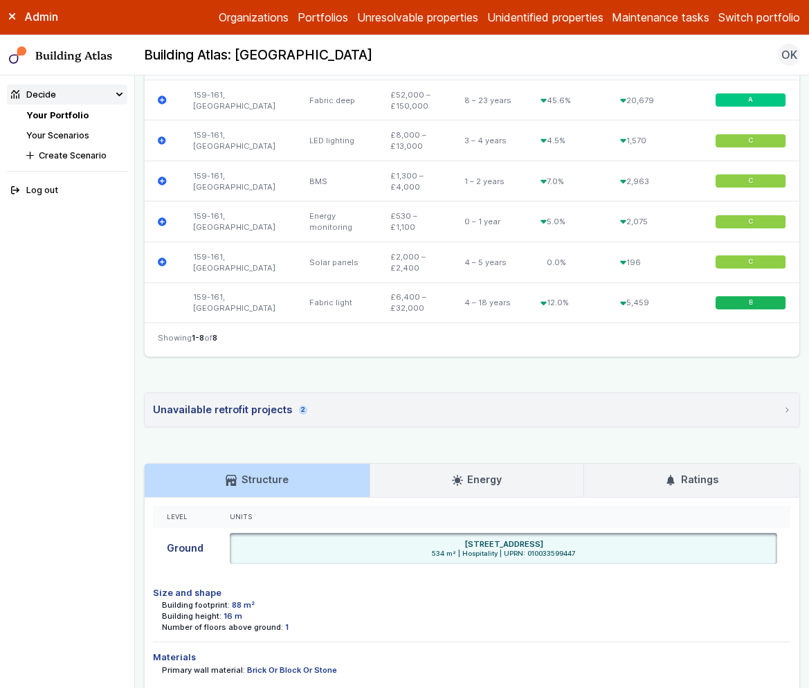
scroll to position [730, 0]
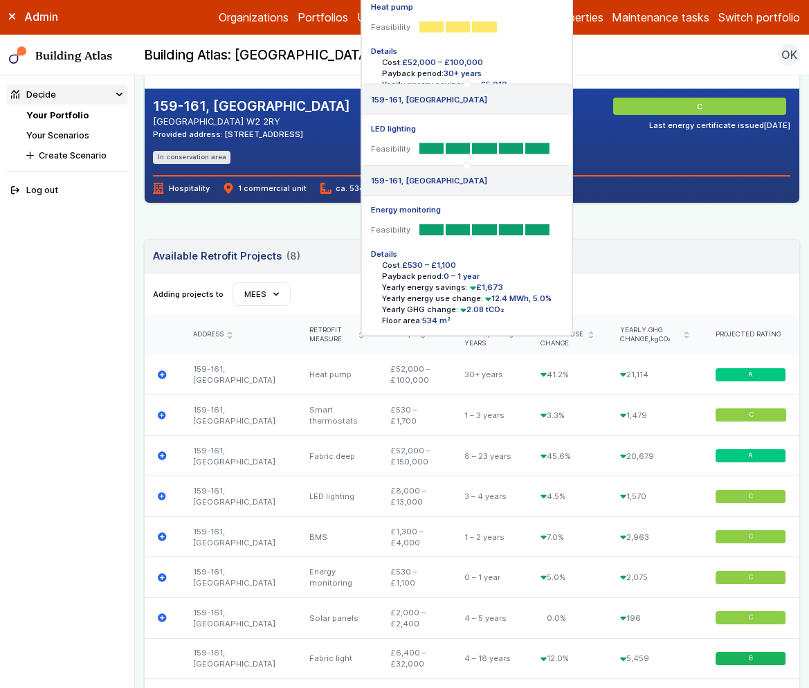
scroll to position [730, 0]
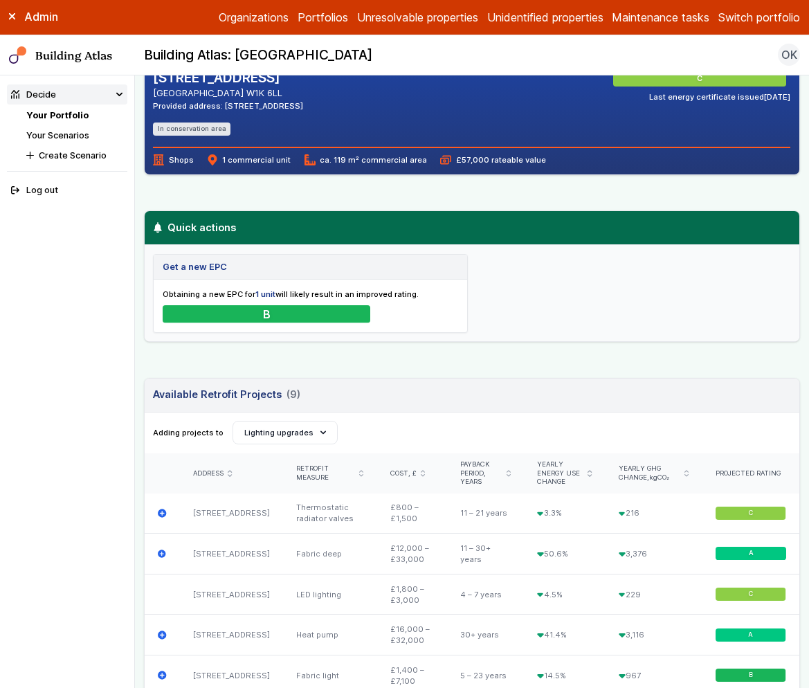
scroll to position [57, 0]
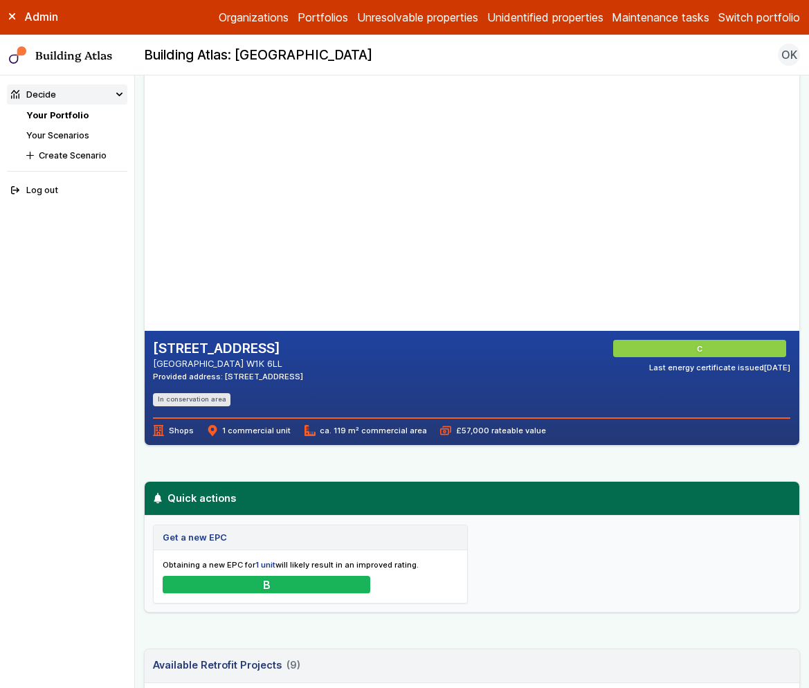
drag, startPoint x: 333, startPoint y: 219, endPoint x: 361, endPoint y: 229, distance: 30.2
click at [145, 229] on gmp-map-3d at bounding box center [145, 192] width 0 height 277
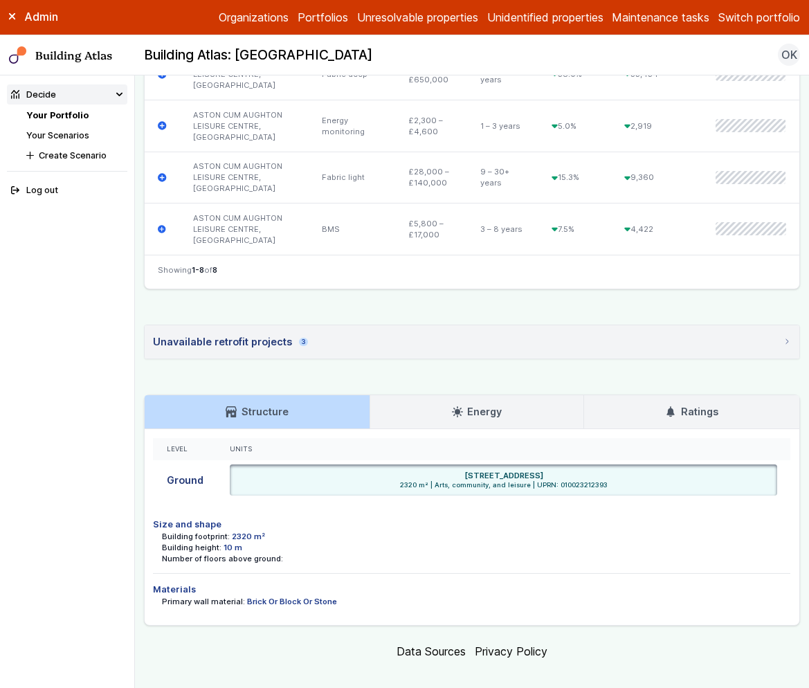
scroll to position [881, 0]
